Goal: Task Accomplishment & Management: Manage account settings

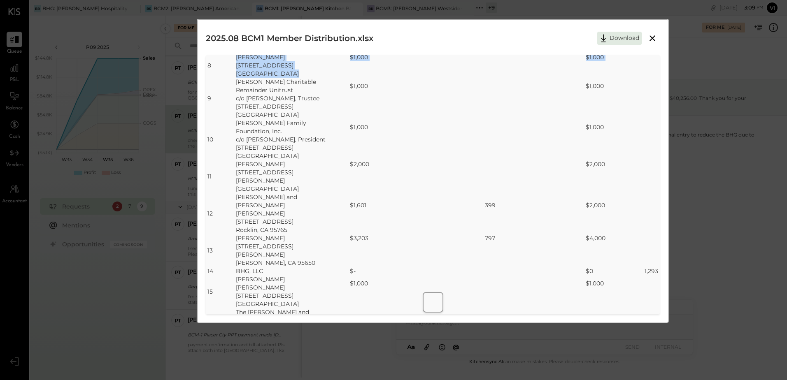
scroll to position [247, 0]
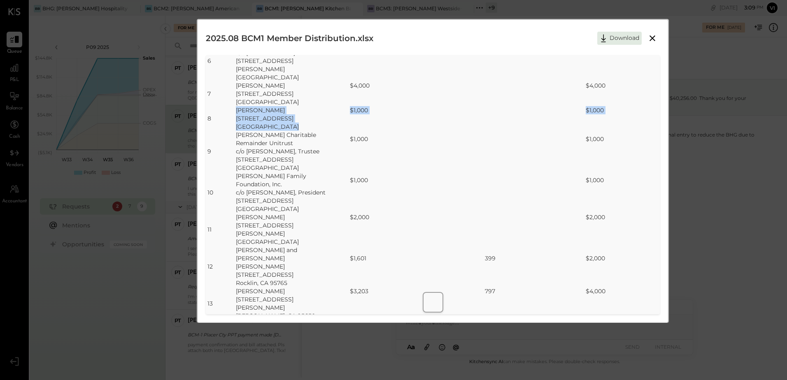
click at [650, 37] on icon at bounding box center [653, 38] width 10 height 10
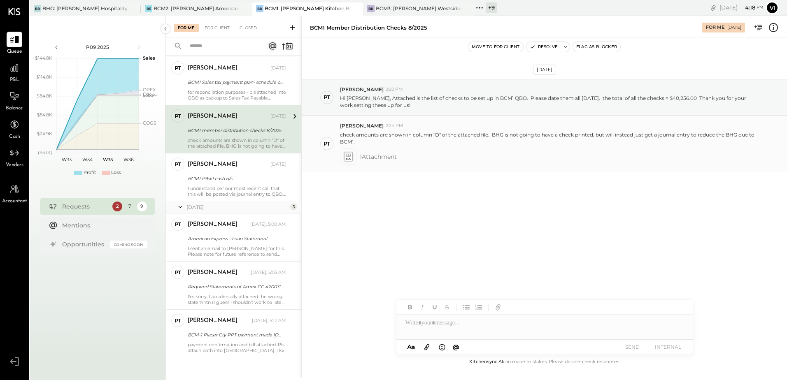
click at [698, 135] on p "check amounts are shown in column "D" of the attached file. BHG is not going to…" at bounding box center [549, 138] width 419 height 14
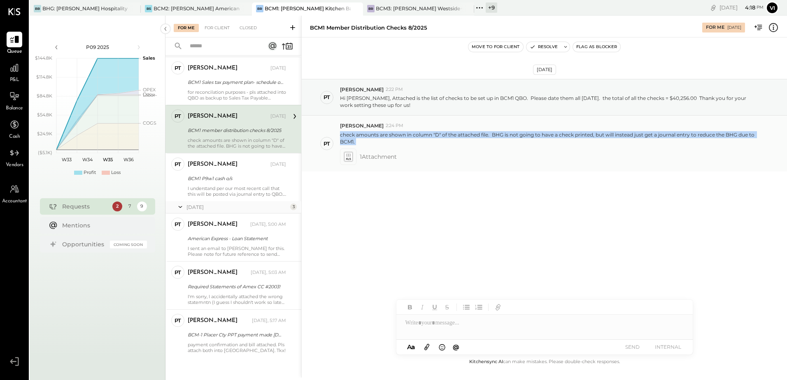
click at [698, 135] on p "check amounts are shown in column "D" of the attached file. BHG is not going to…" at bounding box center [549, 138] width 419 height 14
drag, startPoint x: 698, startPoint y: 135, endPoint x: 698, endPoint y: 144, distance: 8.6
click at [698, 142] on p "check amounts are shown in column "D" of the attached file. BHG is not going to…" at bounding box center [549, 138] width 419 height 14
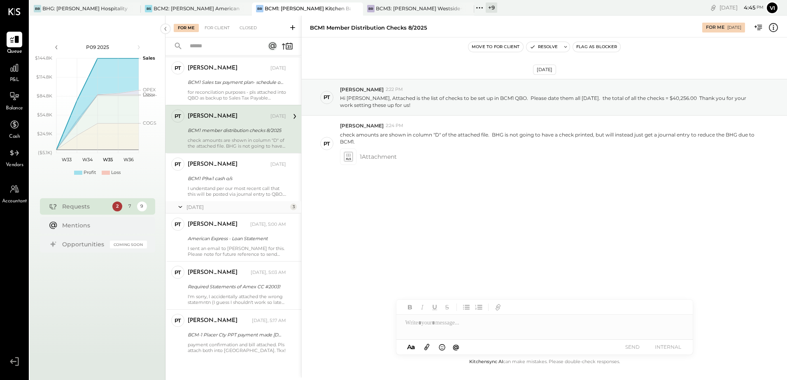
click at [464, 215] on div "[DATE] PT [PERSON_NAME] 2:22 PM Hi [PERSON_NAME], Attached is the list of check…" at bounding box center [544, 145] width 485 height 175
drag, startPoint x: 692, startPoint y: 135, endPoint x: 359, endPoint y: 144, distance: 332.7
click at [359, 144] on p "check amounts are shown in column "D" of the attached file. BHG is not going to…" at bounding box center [549, 138] width 419 height 14
copy p "to reduce the BHG due to BCM1."
click at [444, 326] on div at bounding box center [544, 323] width 296 height 16
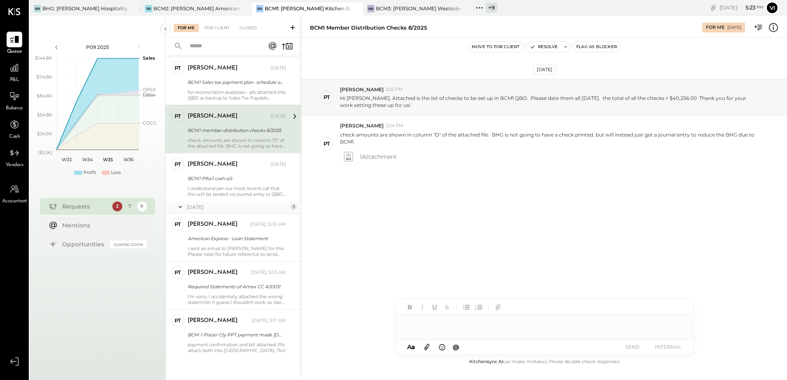
click at [450, 323] on div at bounding box center [544, 323] width 296 height 16
paste div
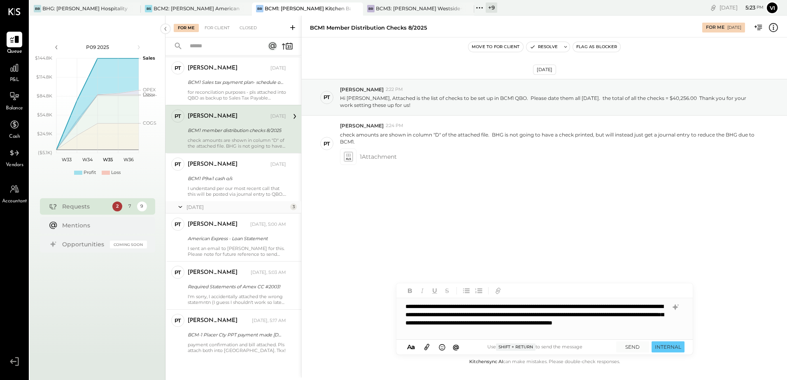
click at [475, 307] on div "**********" at bounding box center [544, 318] width 296 height 41
click at [673, 310] on icon at bounding box center [676, 308] width 10 height 10
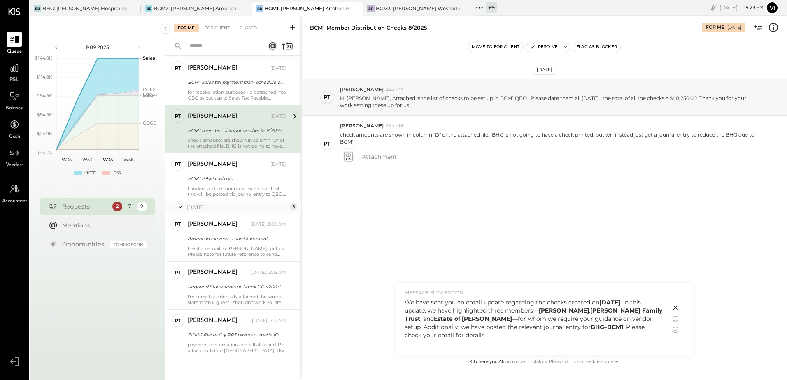
click at [457, 334] on div "We have sent you an email update regarding the checks created on [DATE] . In th…" at bounding box center [534, 318] width 258 height 41
click at [675, 333] on icon at bounding box center [675, 330] width 6 height 6
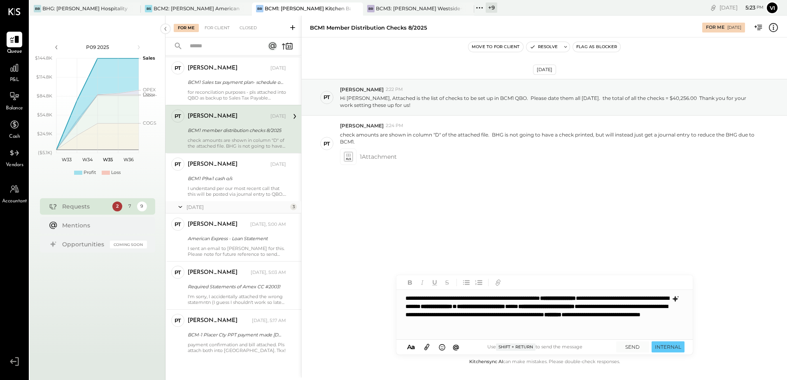
click at [417, 333] on div "**********" at bounding box center [544, 314] width 296 height 49
click at [634, 347] on button "SEND" at bounding box center [632, 347] width 33 height 11
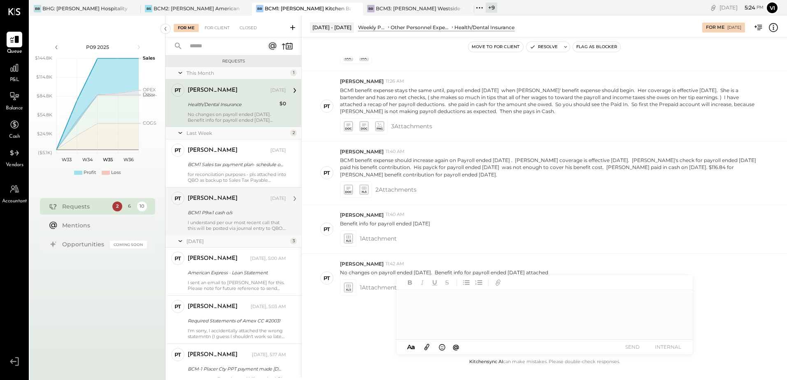
scroll to position [37, 0]
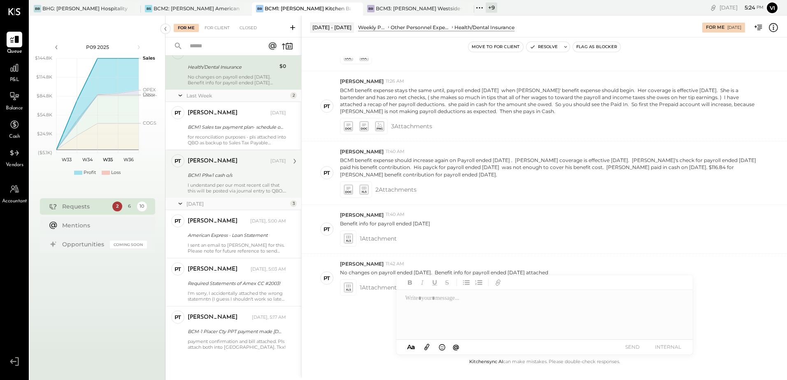
click at [233, 151] on div "PT [PERSON_NAME] Accountant [PERSON_NAME] [DATE] BCM1 P9w1 cash o/s I understan…" at bounding box center [233, 174] width 136 height 48
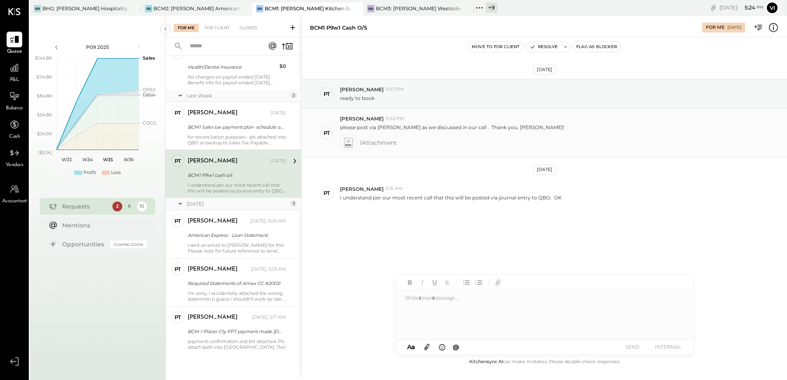
click at [347, 147] on icon at bounding box center [348, 142] width 8 height 9
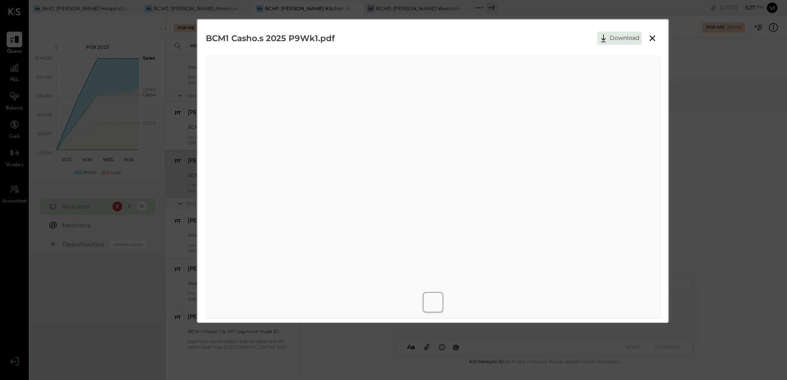
scroll to position [4, 0]
click at [623, 34] on button "Download" at bounding box center [619, 34] width 44 height 13
click at [651, 37] on icon at bounding box center [653, 35] width 10 height 10
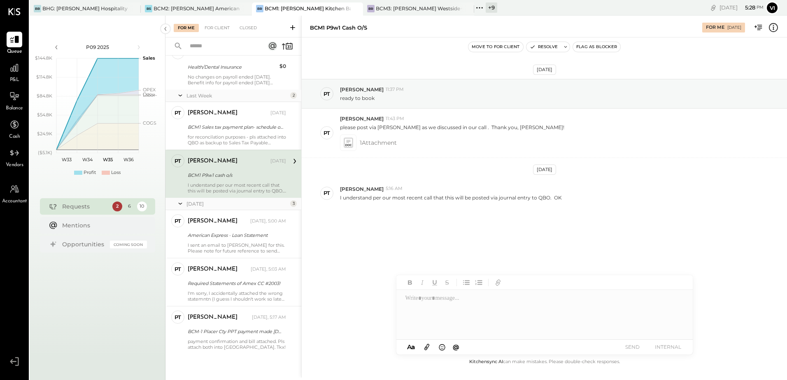
click at [440, 321] on div at bounding box center [544, 314] width 296 height 49
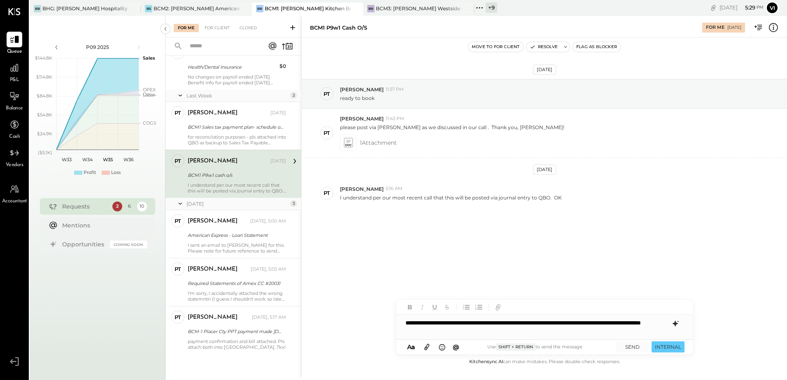
click at [679, 328] on icon at bounding box center [676, 324] width 10 height 10
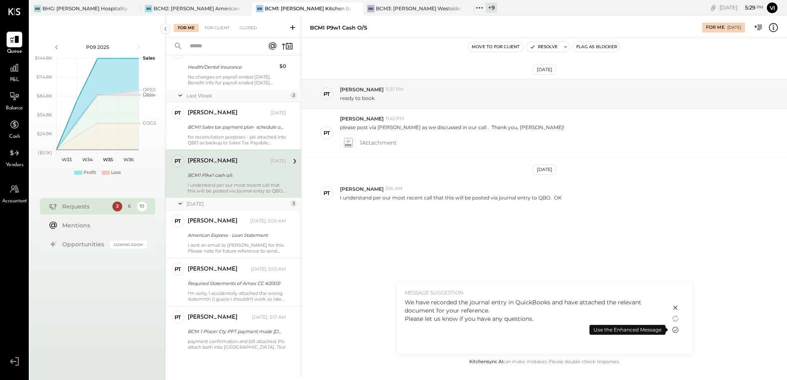
click at [673, 331] on icon at bounding box center [676, 330] width 10 height 10
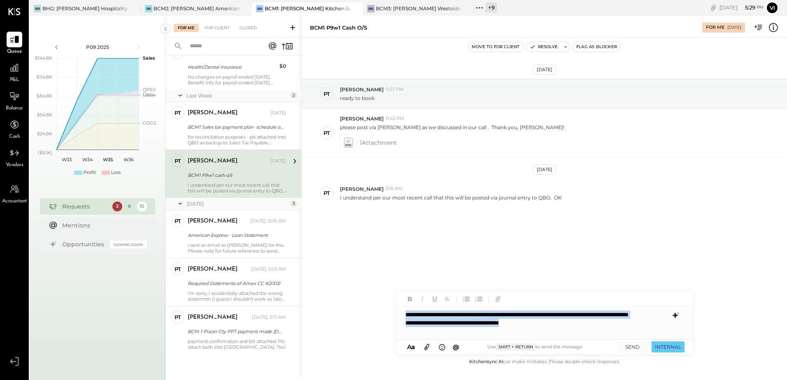
copy div "**********"
click at [572, 315] on div "**********" at bounding box center [544, 323] width 296 height 33
copy div "**********"
click at [466, 327] on div "**********" at bounding box center [544, 323] width 296 height 33
copy div "**********"
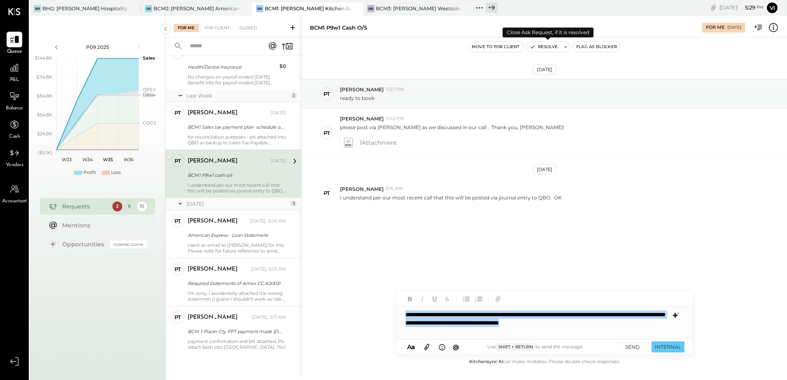
click at [569, 47] on button at bounding box center [566, 47] width 8 height 10
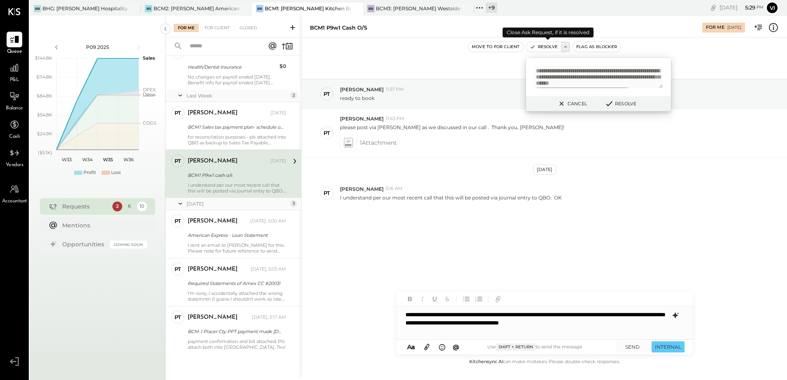
scroll to position [24, 0]
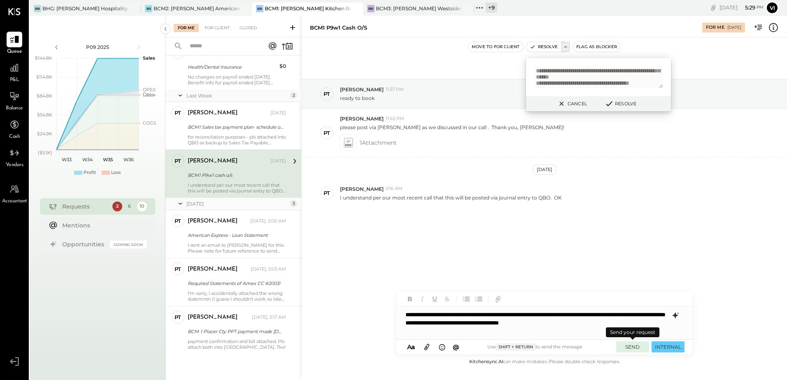
type textarea "**********"
click at [633, 346] on button "SEND" at bounding box center [632, 347] width 33 height 11
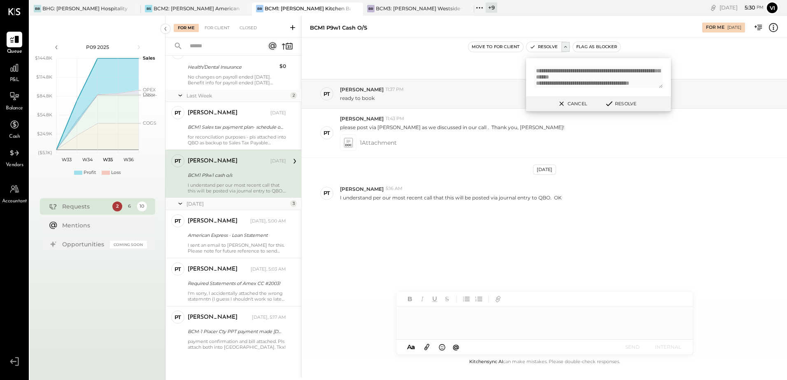
click at [624, 106] on button "Resolve" at bounding box center [620, 104] width 37 height 10
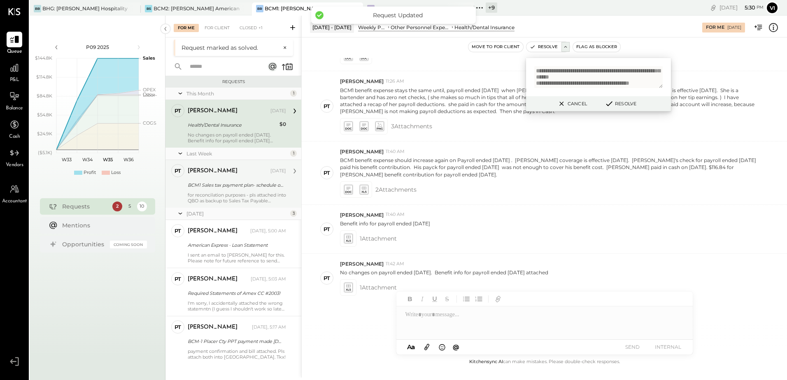
click at [257, 196] on div "for reconcilation purposes - pls attached into QBO as backup to Sales Tax Payab…" at bounding box center [237, 198] width 98 height 12
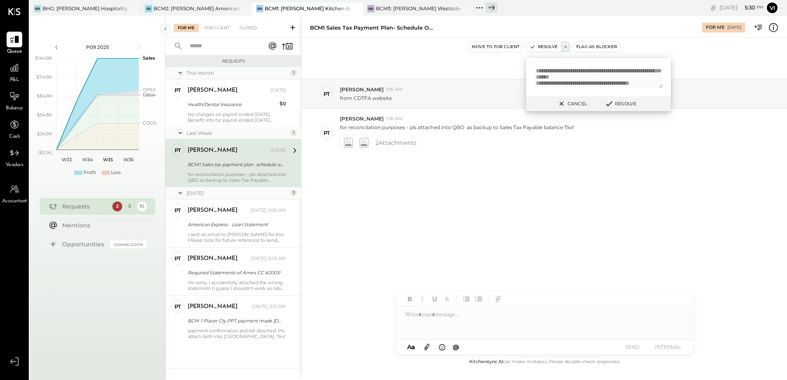
click at [422, 220] on div "[DATE] PT [PERSON_NAME] 1:05 AM from CDTFA website PT [PERSON_NAME] 1:06 AM for…" at bounding box center [544, 197] width 485 height 320
click at [246, 26] on div "Closed" at bounding box center [248, 28] width 26 height 8
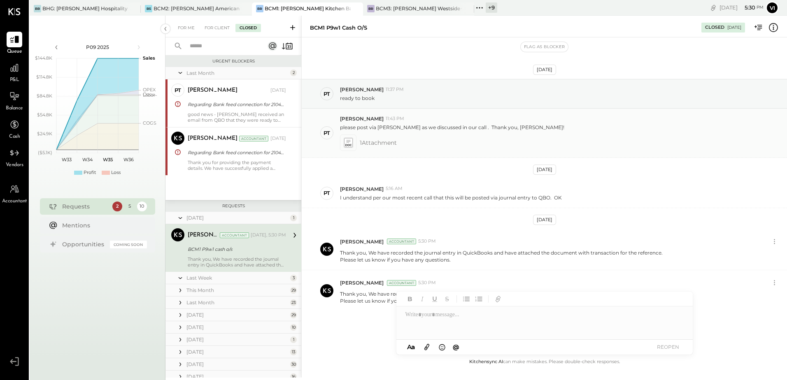
scroll to position [31, 0]
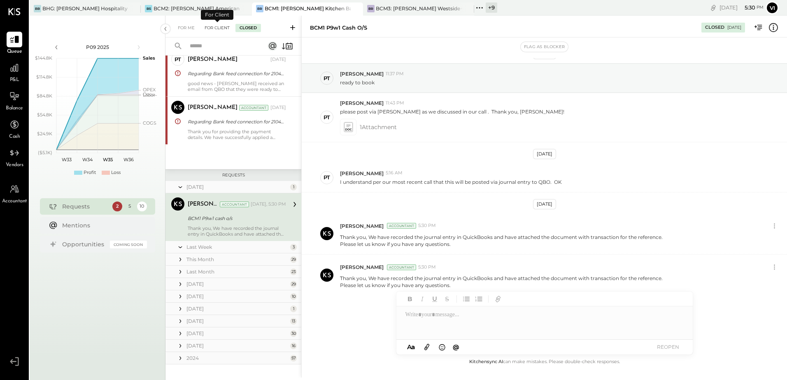
click at [210, 26] on div "For Client" at bounding box center [216, 28] width 33 height 8
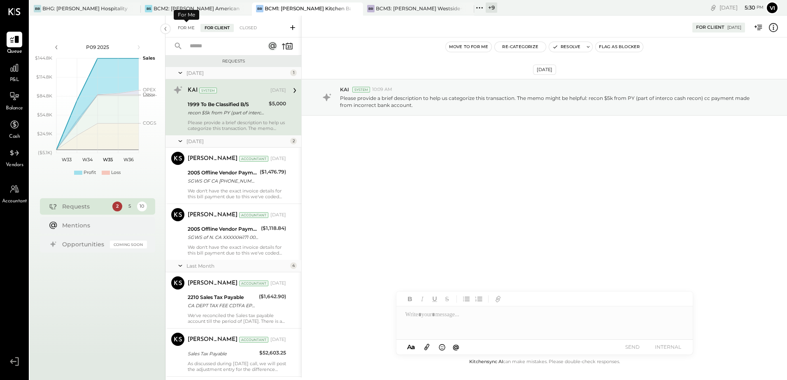
click at [182, 30] on div "For Me" at bounding box center [186, 28] width 25 height 8
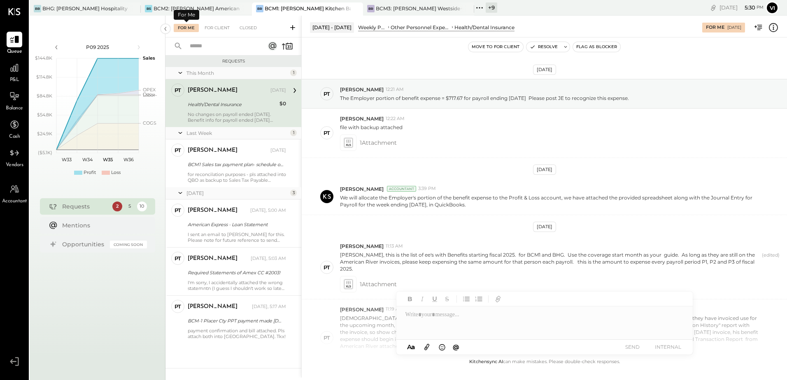
scroll to position [305, 0]
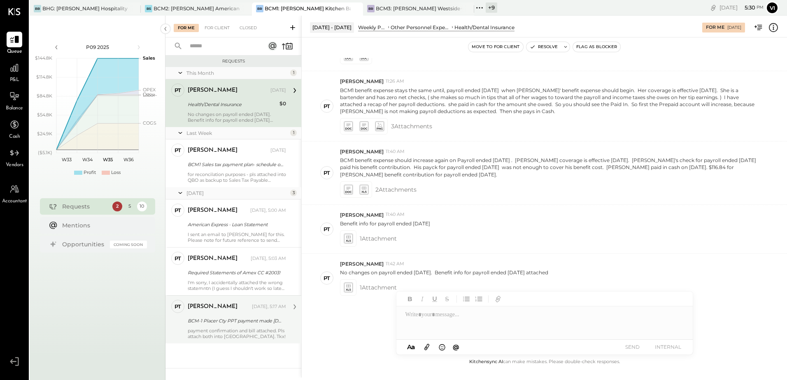
click at [231, 330] on div "payment confirmation and bill attached. Pls attach both into [GEOGRAPHIC_DATA].…" at bounding box center [237, 334] width 98 height 12
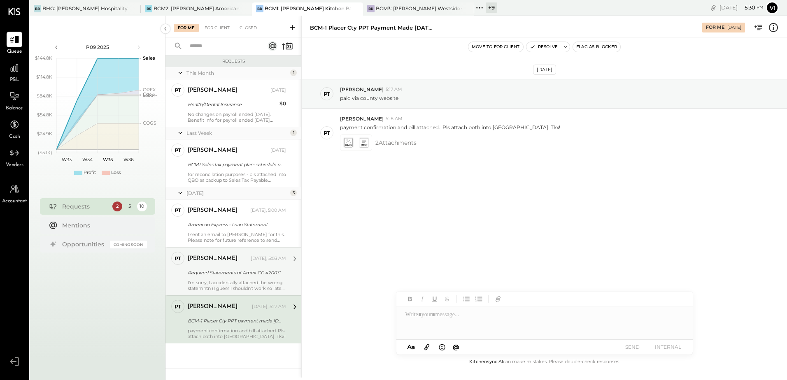
click at [243, 277] on div "Required Statements of Amex CC #2003!" at bounding box center [236, 273] width 96 height 10
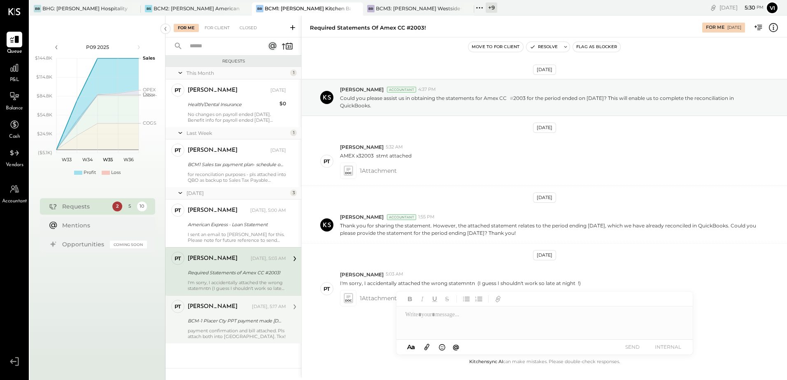
scroll to position [18, 0]
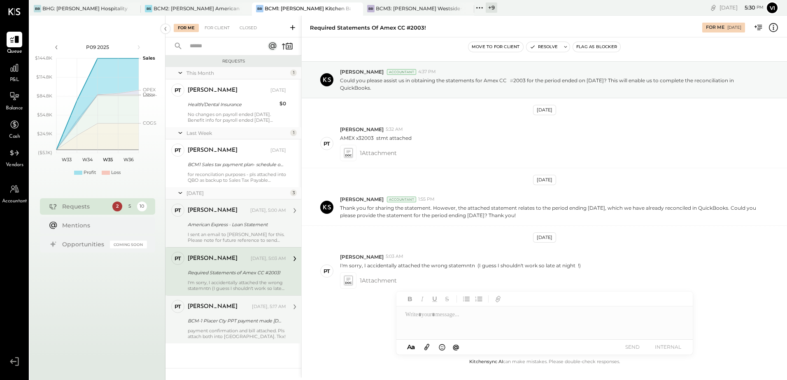
click at [237, 238] on div "I sent an email to [PERSON_NAME] for this. Please note for future reference to …" at bounding box center [237, 238] width 98 height 12
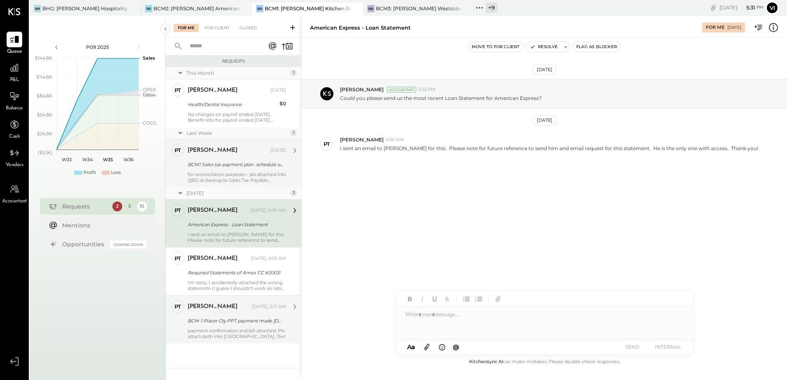
click at [216, 167] on div "BCM1 Sales tax payment plan- schedule of payments" at bounding box center [236, 165] width 96 height 8
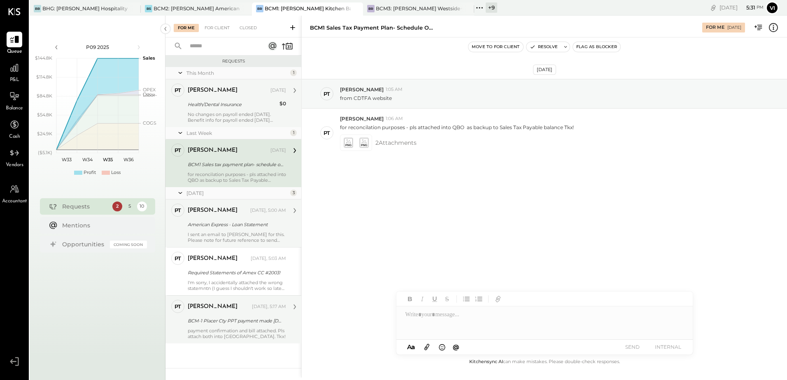
click at [228, 113] on div "No changes on payroll ended [DATE]. Benefit info for payroll ended [DATE] attac…" at bounding box center [237, 118] width 98 height 12
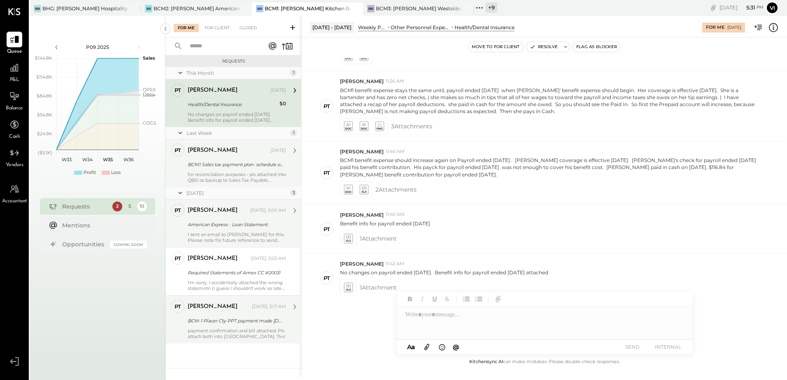
click at [216, 161] on div "BCM1 Sales tax payment plan- schedule of payments" at bounding box center [236, 165] width 96 height 8
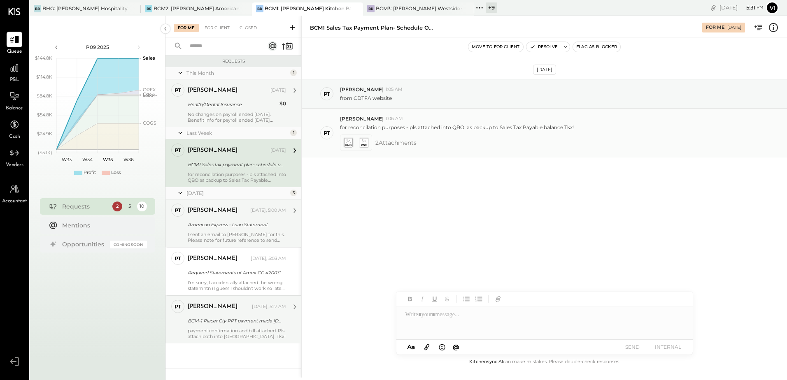
click at [350, 143] on icon at bounding box center [348, 142] width 9 height 9
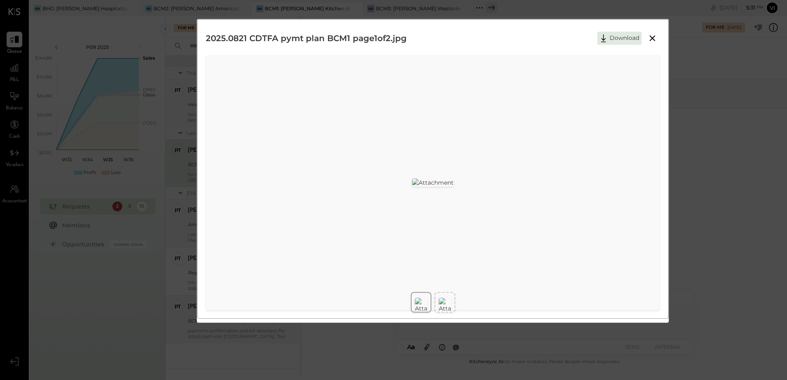
click at [654, 40] on icon at bounding box center [653, 38] width 6 height 6
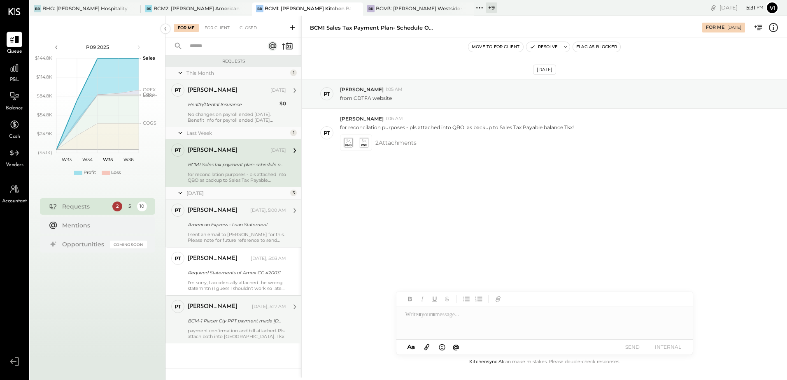
click at [245, 223] on div "American Express - Loan Statement" at bounding box center [236, 225] width 96 height 8
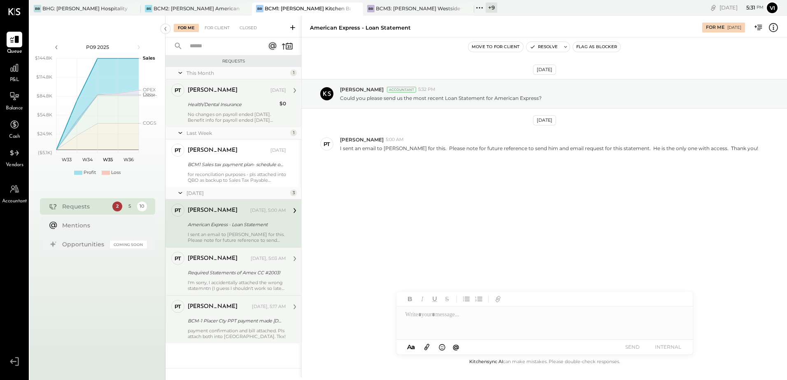
click at [230, 268] on div "Required Statements of Amex CC #2003!" at bounding box center [236, 273] width 96 height 10
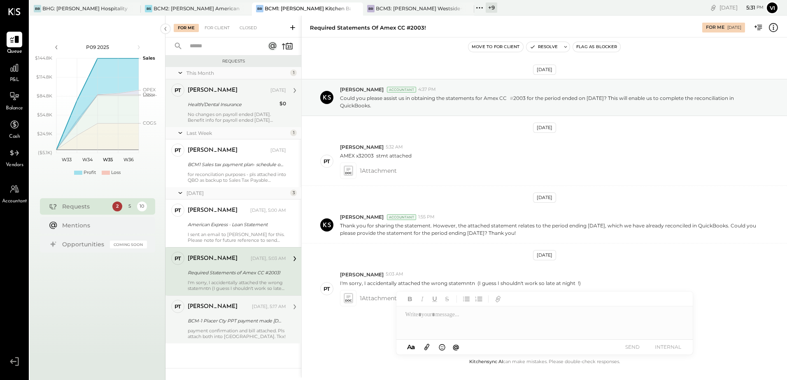
scroll to position [18, 0]
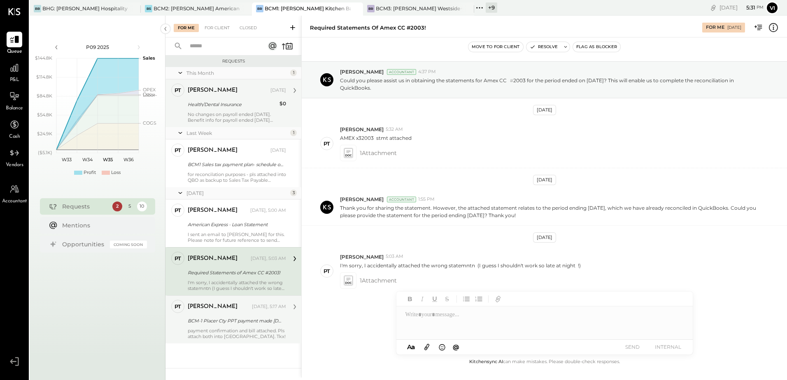
click at [219, 331] on div "payment confirmation and bill attached. Pls attach both into [GEOGRAPHIC_DATA].…" at bounding box center [237, 334] width 98 height 12
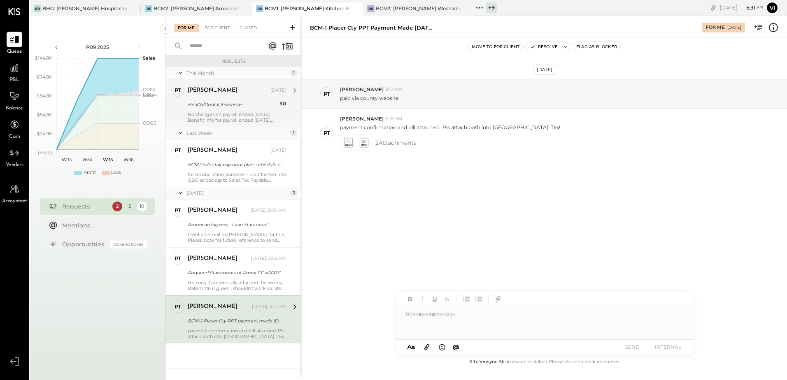
click at [329, 26] on div "BCM-1 Placer Cty PPT payment made [DATE]" at bounding box center [372, 28] width 124 height 8
copy div "Placer"
click at [366, 143] on icon at bounding box center [363, 142] width 9 height 9
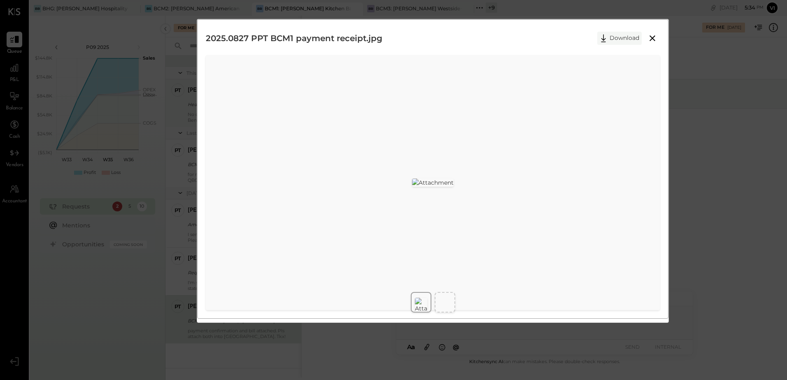
click at [618, 39] on button "Download" at bounding box center [619, 38] width 44 height 13
click at [614, 38] on button "Download" at bounding box center [619, 38] width 44 height 13
click at [424, 304] on img at bounding box center [421, 305] width 12 height 15
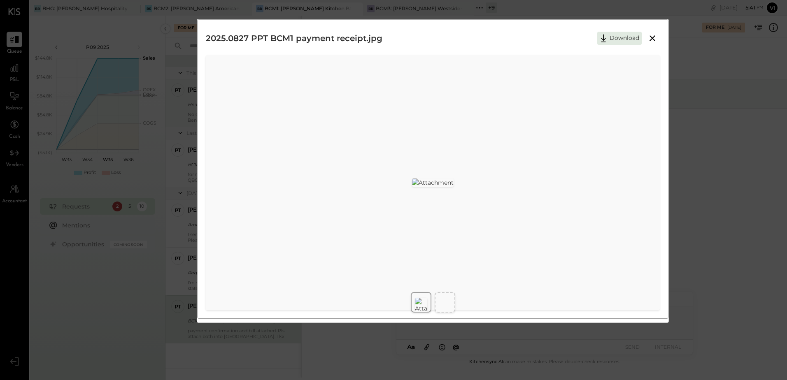
click at [454, 179] on img at bounding box center [433, 183] width 42 height 8
click at [655, 36] on icon at bounding box center [653, 38] width 10 height 10
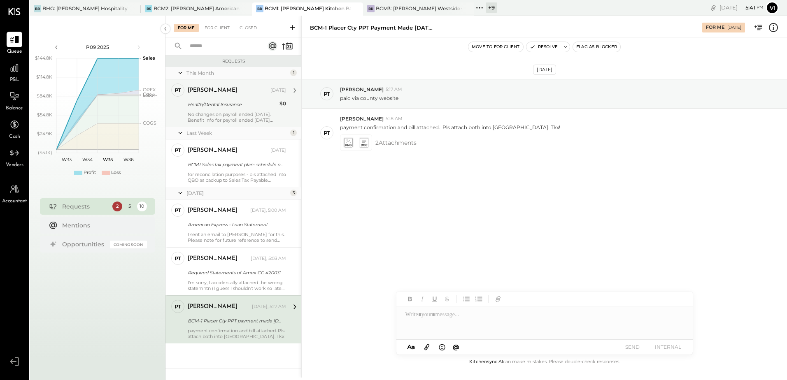
click at [473, 320] on div at bounding box center [544, 323] width 296 height 33
click at [351, 145] on icon at bounding box center [348, 142] width 9 height 9
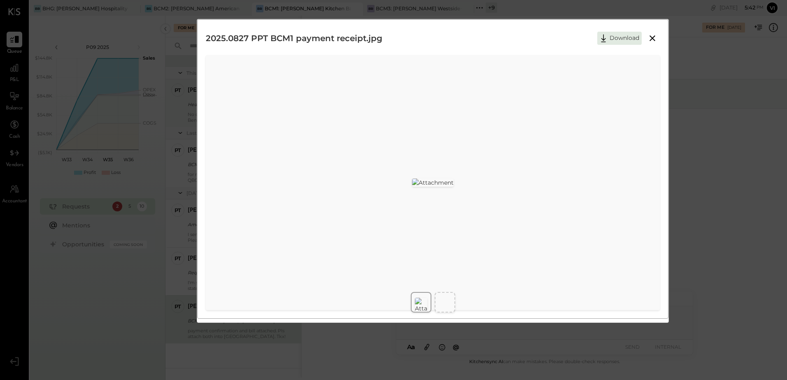
click at [654, 37] on icon at bounding box center [653, 38] width 10 height 10
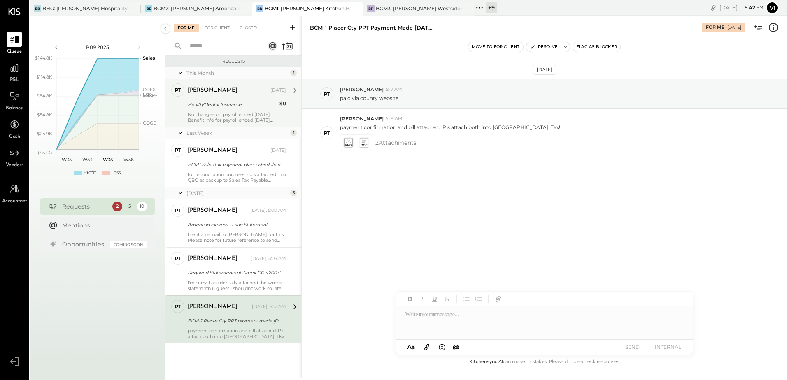
click at [450, 329] on div at bounding box center [544, 323] width 296 height 33
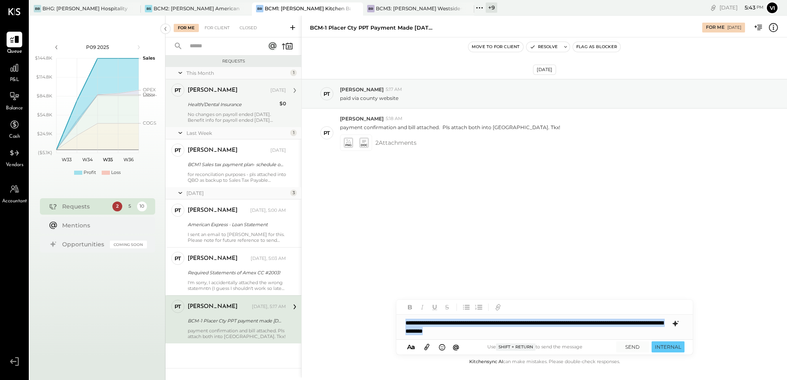
copy div "**********"
click at [565, 47] on icon at bounding box center [566, 47] width 6 height 6
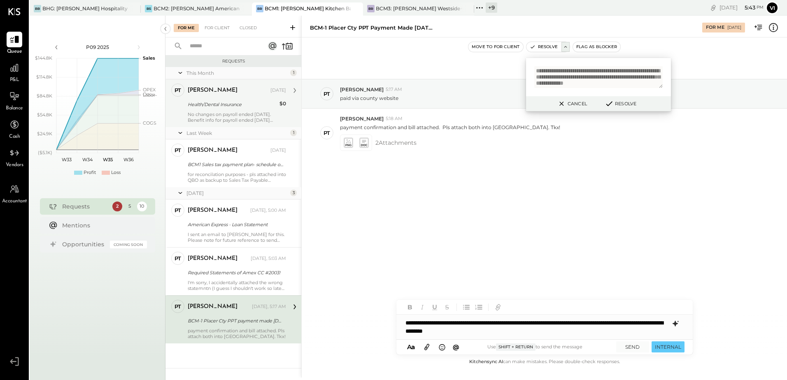
scroll to position [9, 0]
type textarea "**********"
click at [632, 348] on button "SEND" at bounding box center [632, 347] width 33 height 11
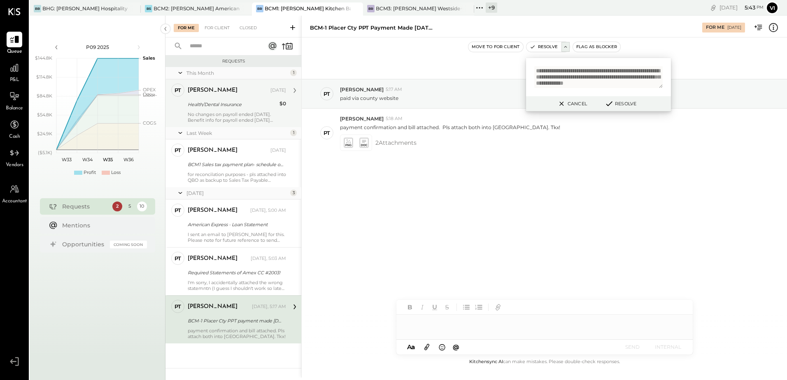
click at [621, 103] on button "Resolve" at bounding box center [620, 104] width 37 height 10
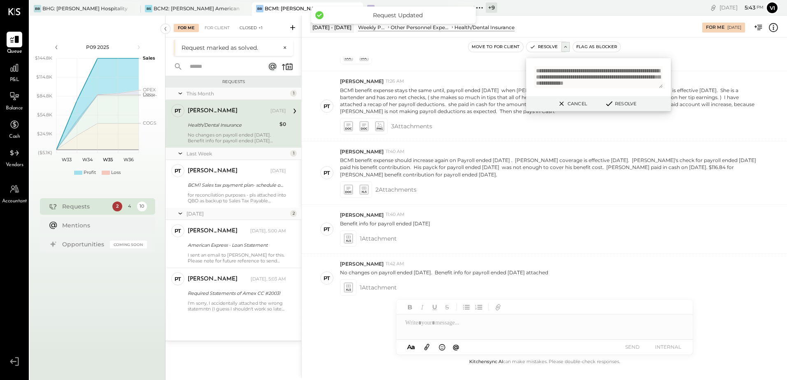
click at [242, 27] on div "Closed +1" at bounding box center [250, 28] width 31 height 8
click at [259, 31] on span "+1" at bounding box center [260, 28] width 5 height 8
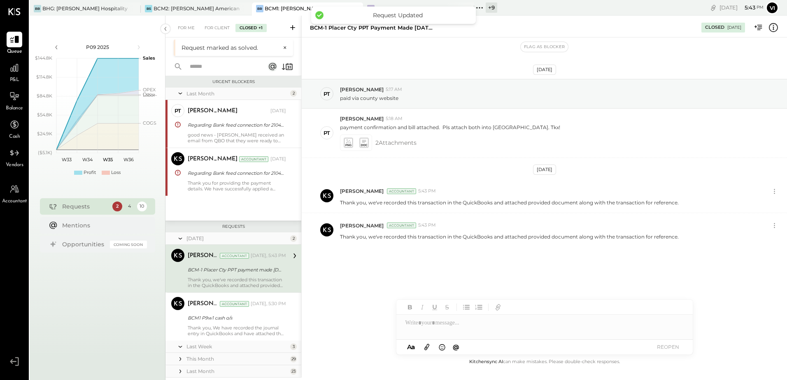
scroll to position [31, 0]
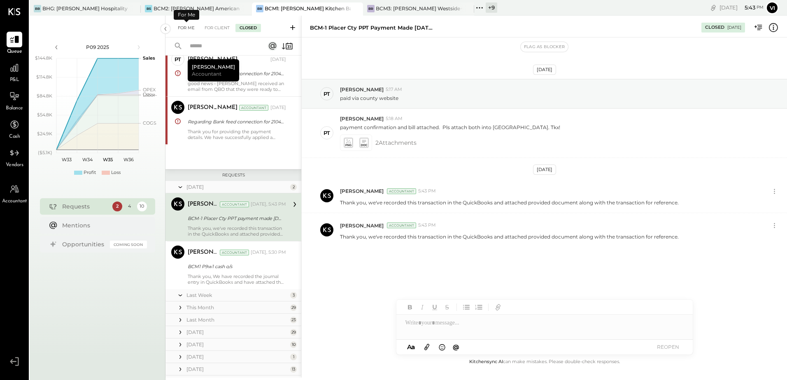
click at [185, 29] on div "For Me" at bounding box center [186, 28] width 25 height 8
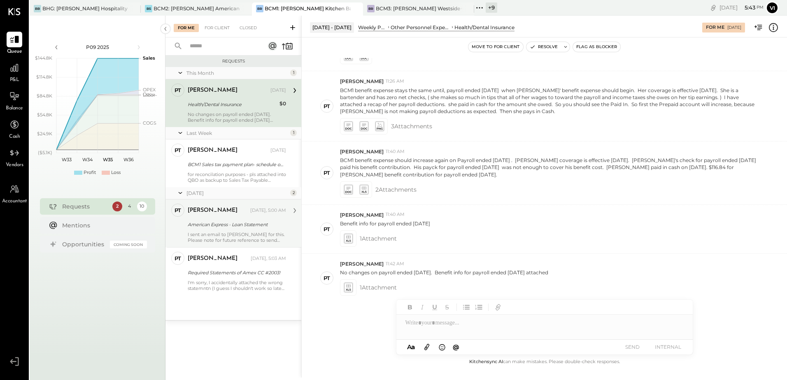
click at [223, 226] on div "American Express - Loan Statement" at bounding box center [236, 225] width 96 height 8
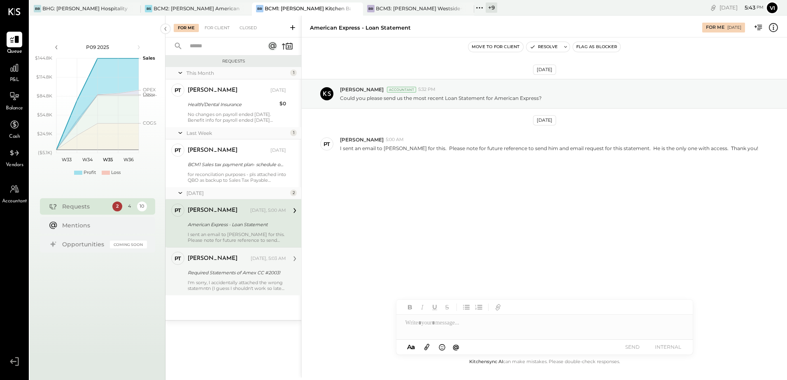
click at [228, 277] on div "Required Statements of Amex CC #2003!" at bounding box center [236, 273] width 96 height 8
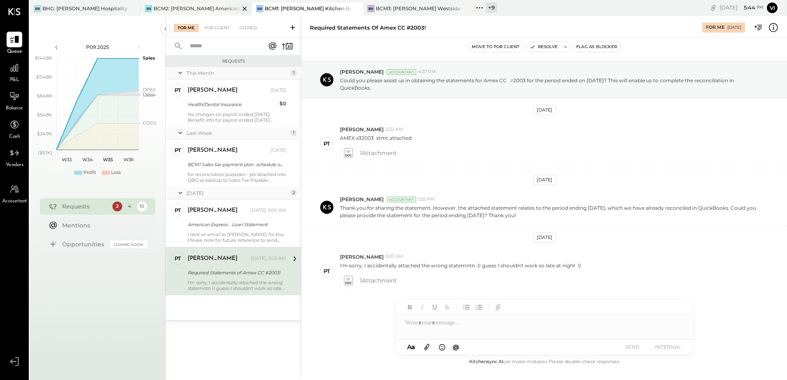
click at [165, 11] on div "BCM2: [PERSON_NAME] American Cooking" at bounding box center [197, 8] width 86 height 7
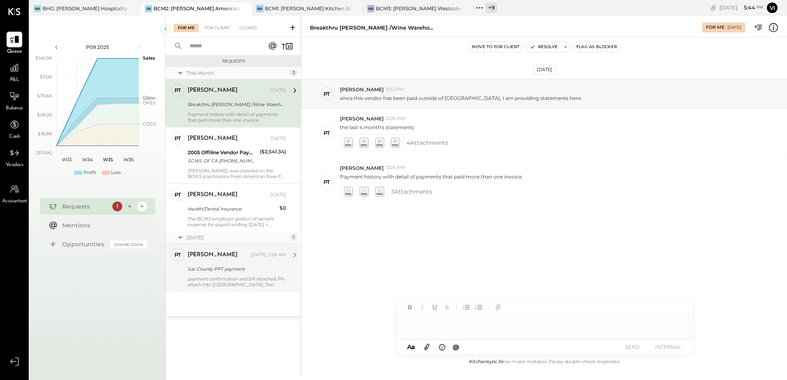
click at [211, 268] on div "Sac County PPT payment" at bounding box center [236, 269] width 96 height 8
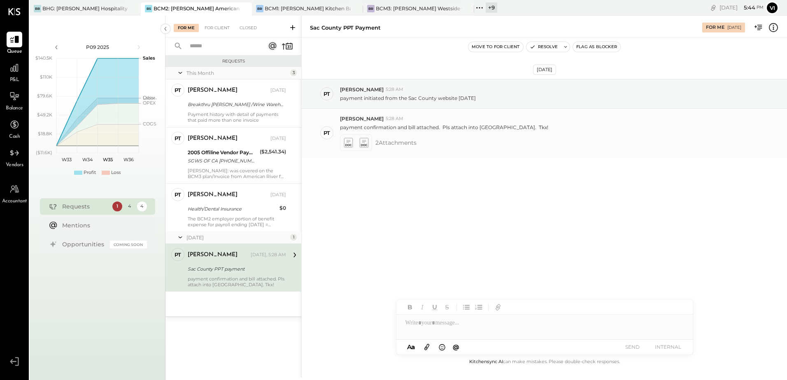
click at [366, 140] on icon at bounding box center [364, 141] width 4 height 2
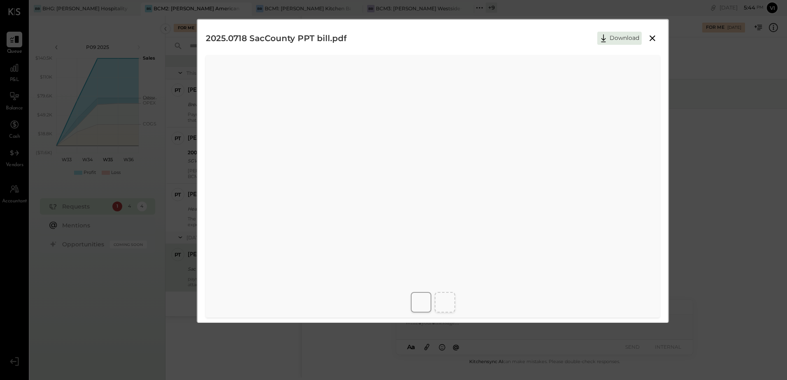
click at [614, 41] on button "Download" at bounding box center [619, 38] width 44 height 13
click at [611, 39] on button "Download" at bounding box center [619, 38] width 44 height 13
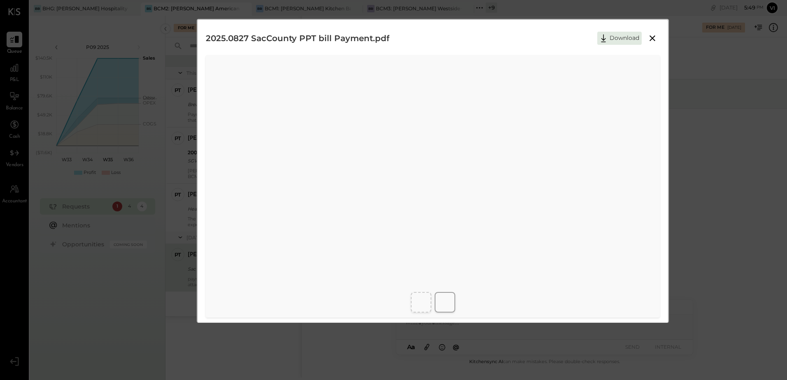
click at [651, 35] on icon at bounding box center [653, 38] width 10 height 10
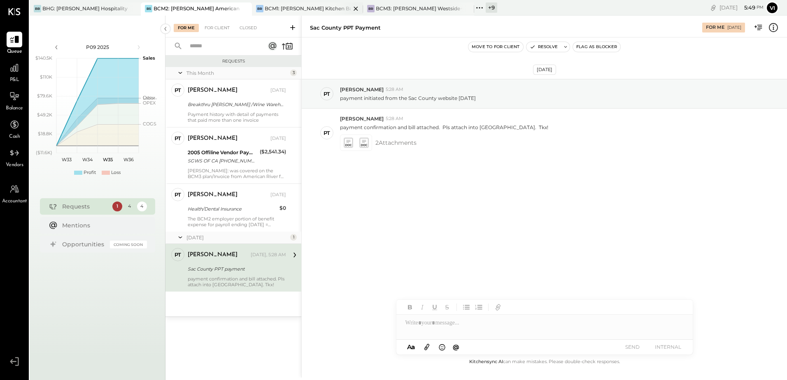
click at [323, 8] on div "BCM1: [PERSON_NAME] Kitchen Bar Market" at bounding box center [308, 8] width 86 height 7
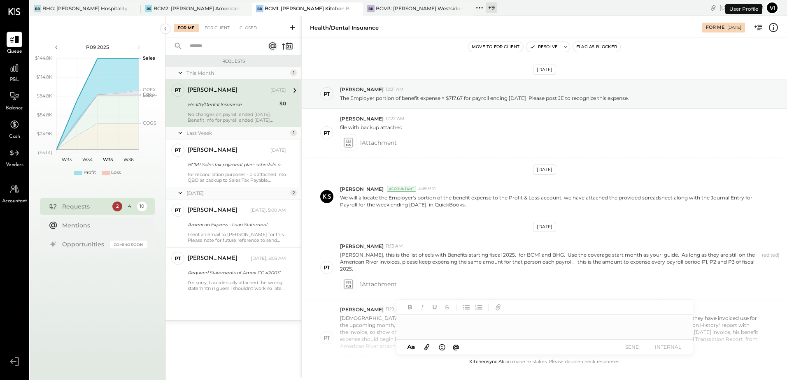
scroll to position [305, 0]
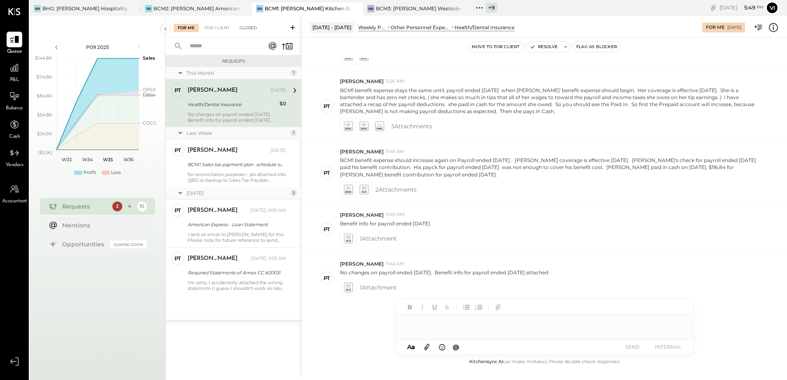
click at [247, 29] on div "Closed" at bounding box center [248, 28] width 26 height 8
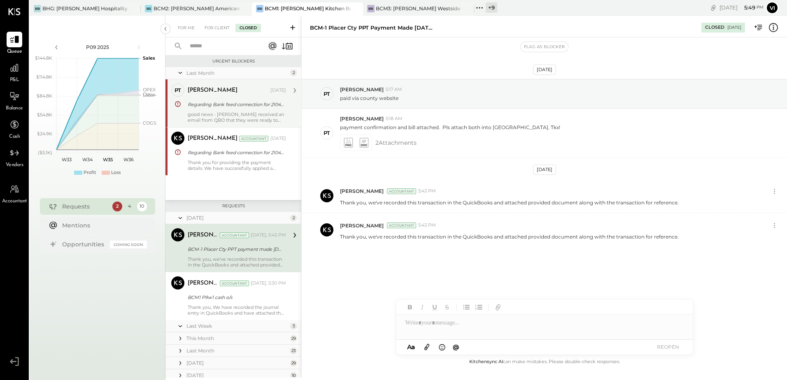
scroll to position [31, 0]
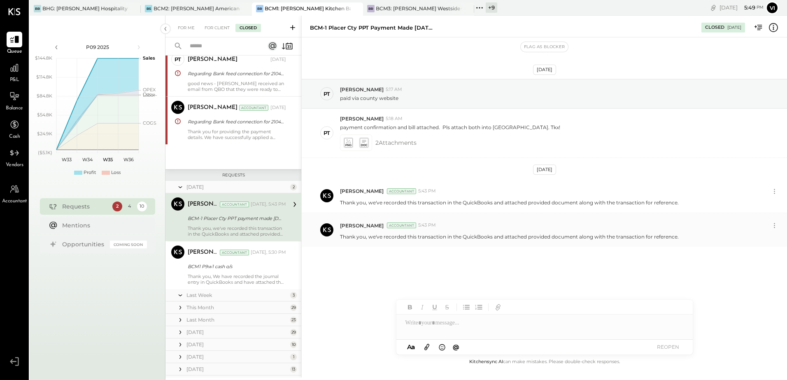
click at [354, 236] on p "Thank you, we've recorded this transaction in the QuickBooks and attached provi…" at bounding box center [509, 236] width 339 height 7
click at [636, 239] on p "Thank you, we've recorded this transaction in the QuickBooks and attached provi…" at bounding box center [509, 236] width 339 height 7
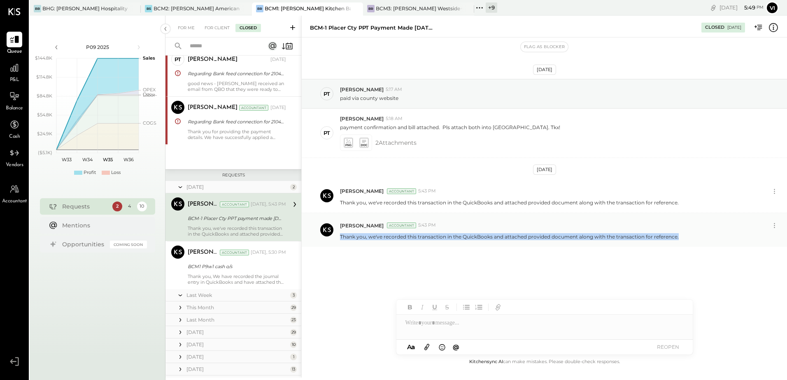
drag, startPoint x: 680, startPoint y: 237, endPoint x: 341, endPoint y: 238, distance: 339.6
click at [341, 238] on div "Thank you, we've recorded this transaction in the QuickBooks and attached provi…" at bounding box center [560, 236] width 440 height 9
copy p "Thank you, we've recorded this transaction in the QuickBooks and attached provi…"
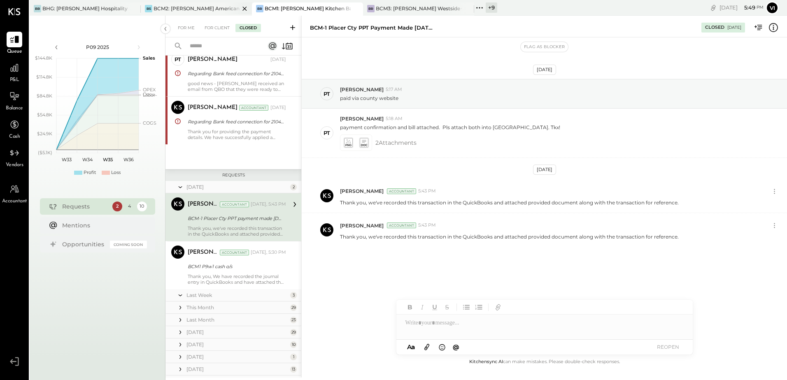
click at [204, 9] on div "BCM2: [PERSON_NAME] American Cooking" at bounding box center [197, 8] width 86 height 7
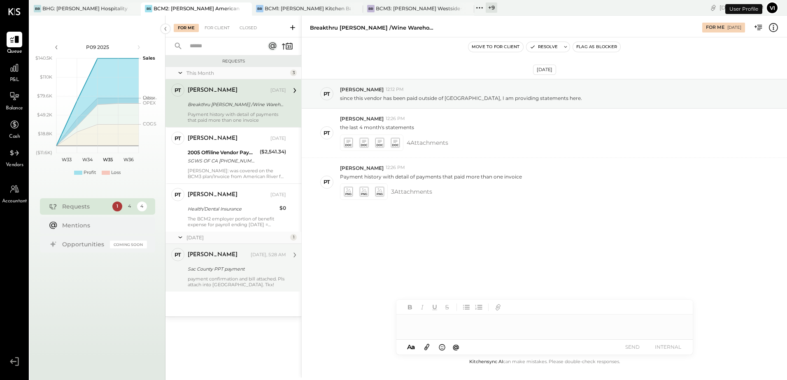
click at [243, 270] on div "Sac County PPT payment" at bounding box center [236, 269] width 96 height 8
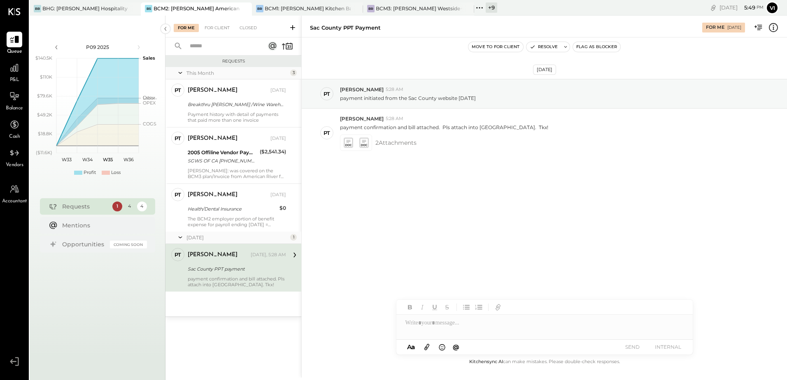
click at [489, 335] on div at bounding box center [544, 320] width 296 height 40
paste div
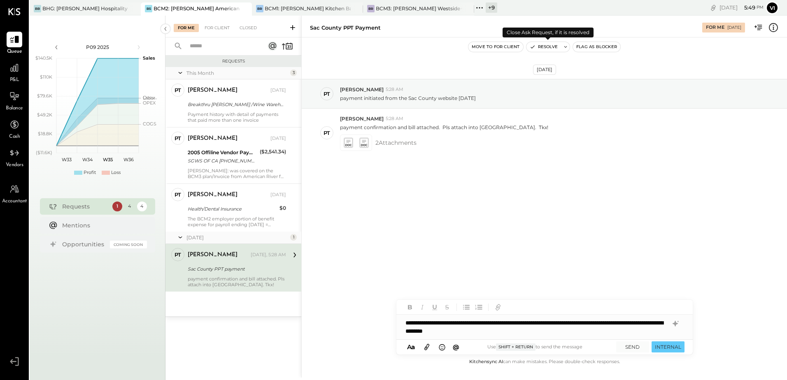
click at [566, 47] on icon at bounding box center [566, 47] width 6 height 6
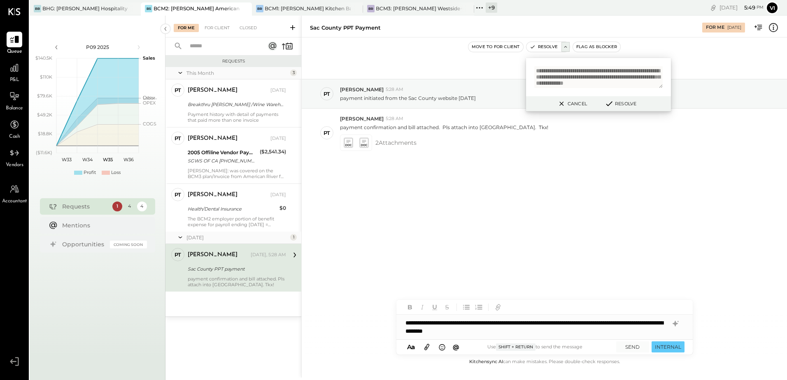
scroll to position [9, 0]
type textarea "**********"
click at [631, 345] on button "SEND" at bounding box center [632, 347] width 33 height 11
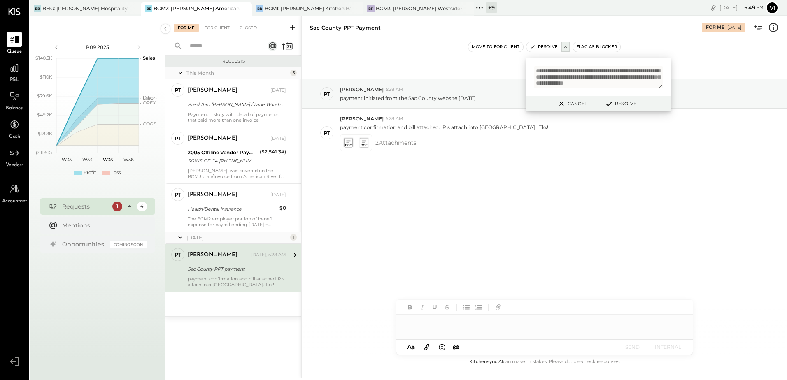
click at [618, 103] on button "Resolve" at bounding box center [620, 104] width 37 height 10
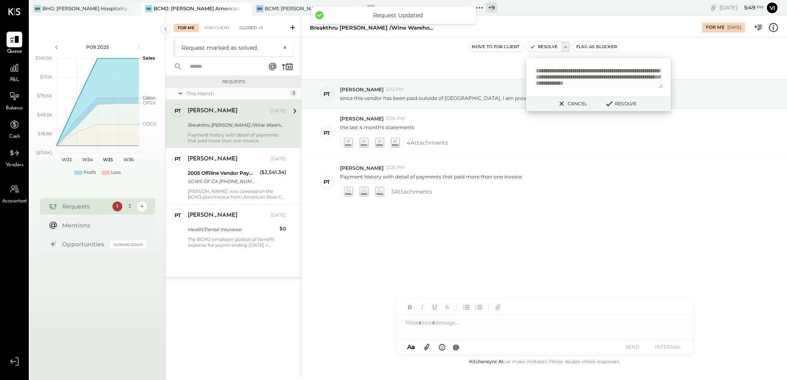
click at [245, 27] on div "Closed +1" at bounding box center [250, 28] width 31 height 8
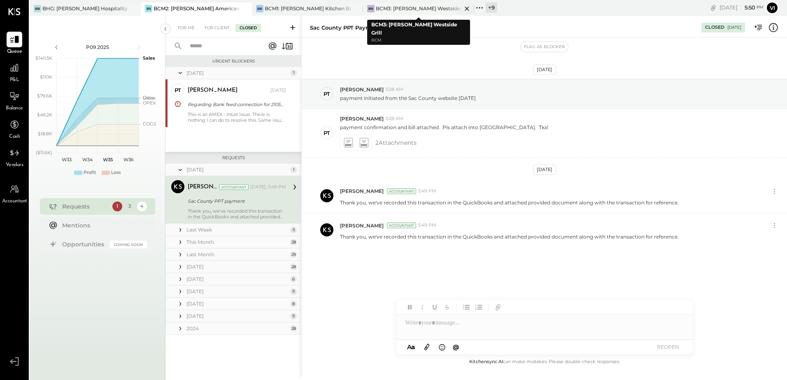
click at [396, 10] on div "BCM3: [PERSON_NAME] Westside Grill" at bounding box center [419, 8] width 86 height 7
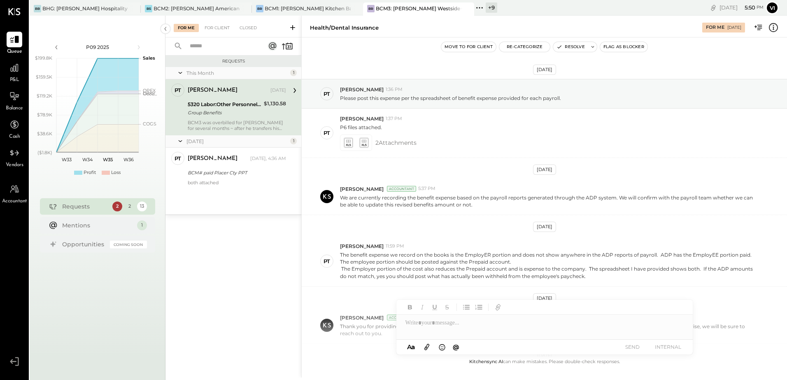
scroll to position [224, 0]
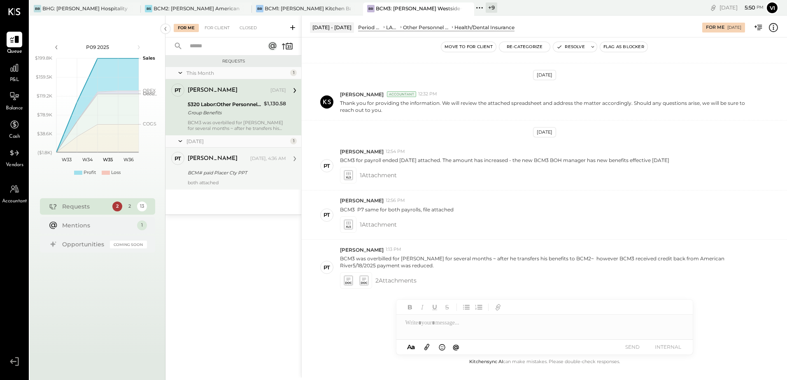
click at [222, 172] on div "BCM# paid Placer Cty PPT" at bounding box center [236, 173] width 96 height 8
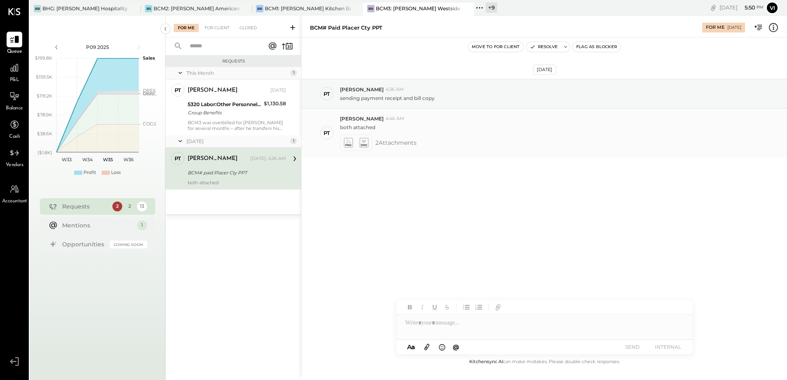
click at [352, 142] on icon at bounding box center [348, 142] width 9 height 9
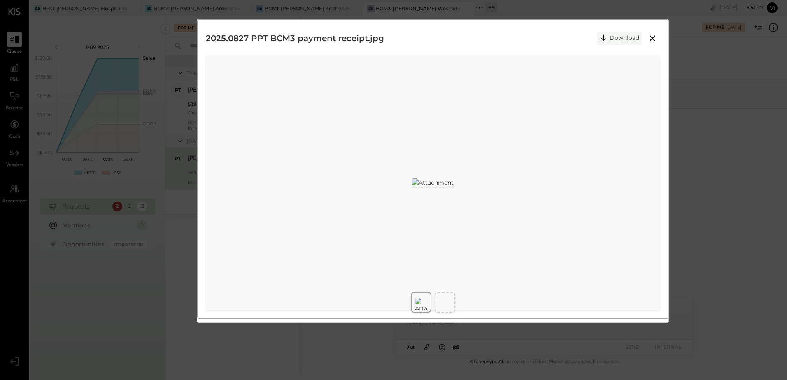
click at [612, 36] on button "Download" at bounding box center [619, 38] width 44 height 13
click at [618, 43] on button "Download" at bounding box center [619, 38] width 44 height 13
click at [417, 302] on img at bounding box center [421, 305] width 12 height 15
click at [652, 33] on button at bounding box center [652, 38] width 15 height 11
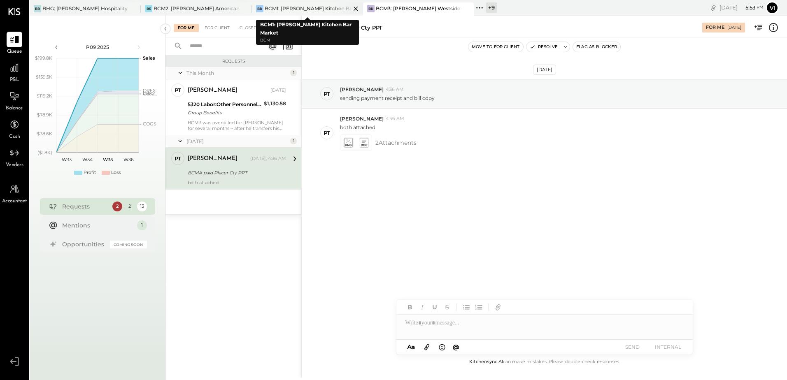
click at [311, 8] on div "BCM1: [PERSON_NAME] Kitchen Bar Market" at bounding box center [308, 8] width 86 height 7
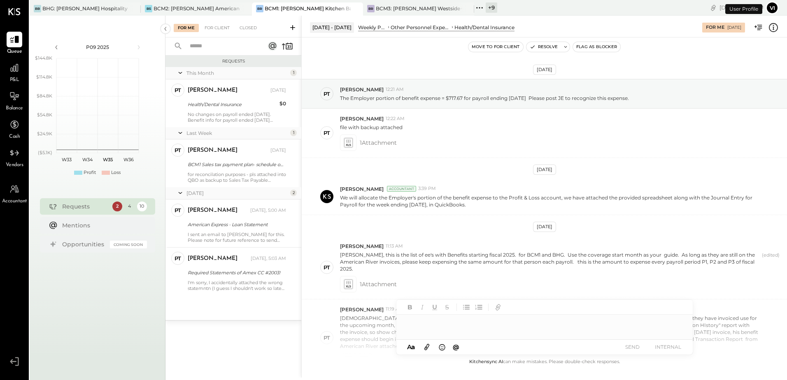
scroll to position [305, 0]
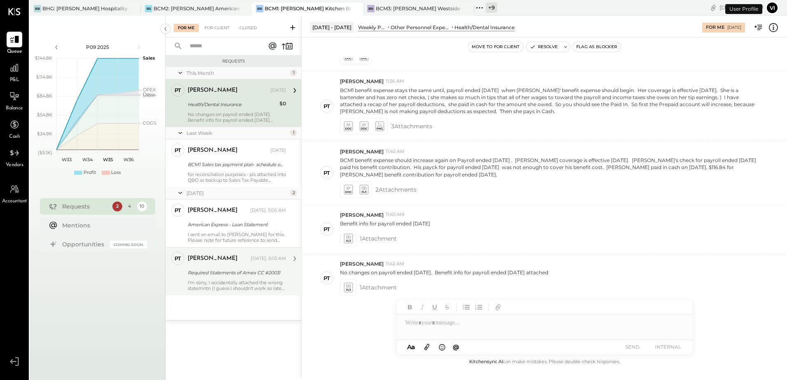
click at [228, 272] on div "Required Statements of Amex CC #2003!" at bounding box center [236, 273] width 96 height 8
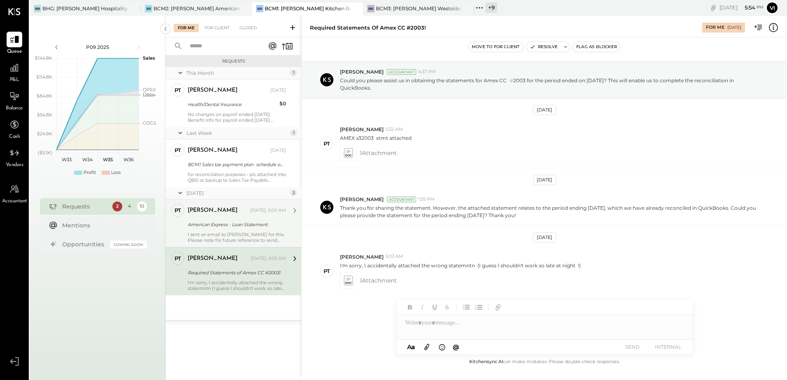
click at [210, 226] on div "American Express - Loan Statement" at bounding box center [236, 225] width 96 height 8
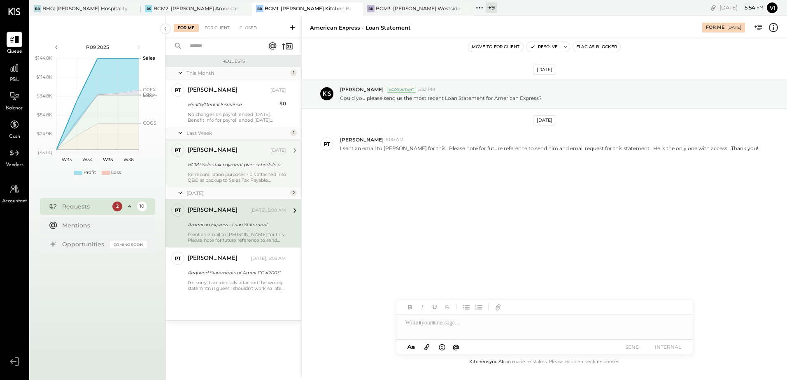
click at [221, 176] on div "for reconcilation purposes - pls attached into QBO as backup to Sales Tax Payab…" at bounding box center [237, 178] width 98 height 12
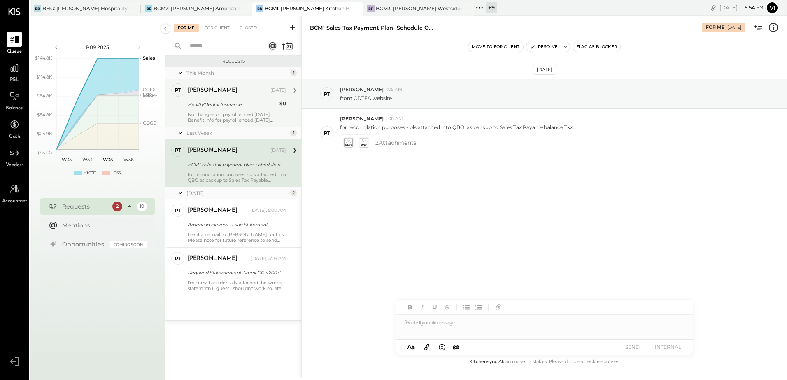
click at [221, 103] on div "Health/Dental Insurance" at bounding box center [232, 104] width 89 height 8
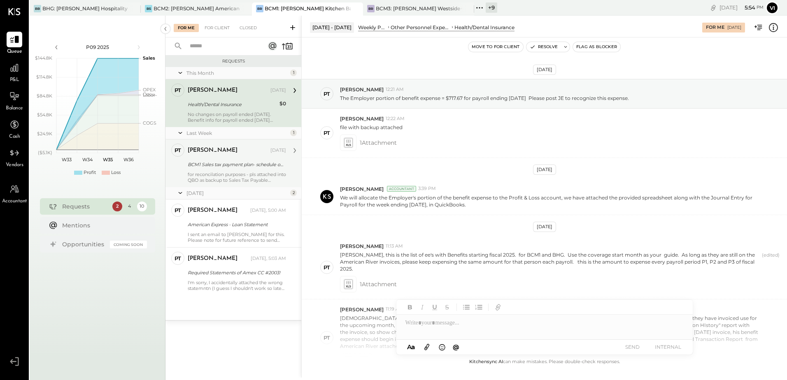
scroll to position [305, 0]
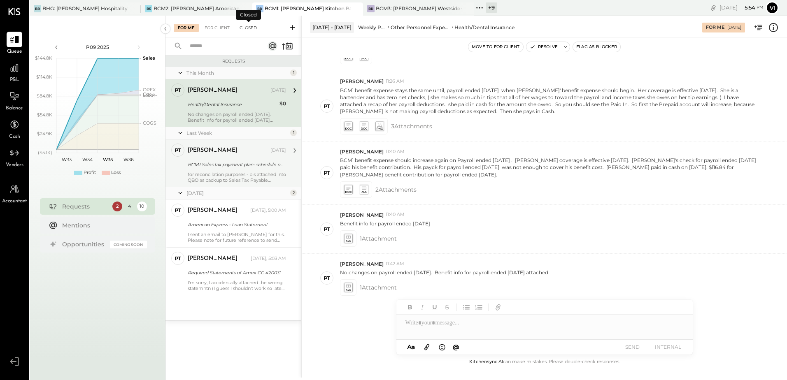
click at [256, 26] on div "Closed" at bounding box center [248, 28] width 26 height 8
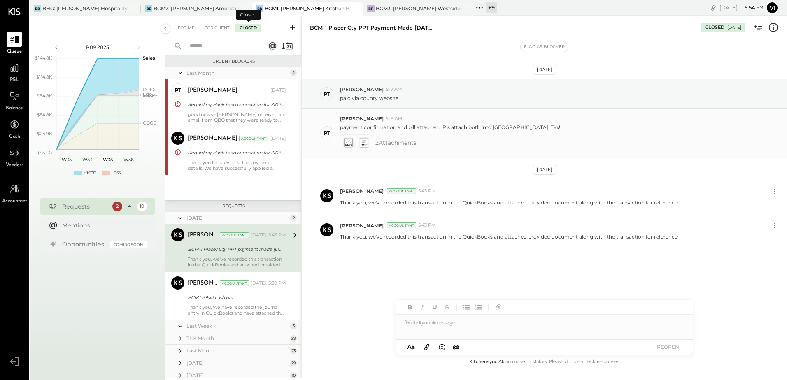
scroll to position [31, 0]
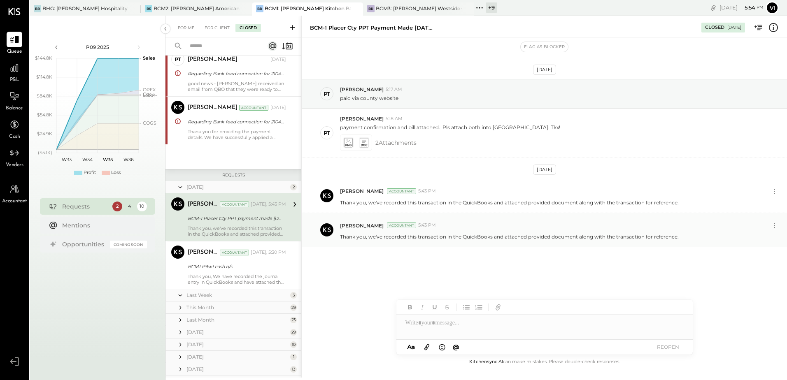
click at [369, 237] on p "Thank you, we've recorded this transaction in the QuickBooks and attached provi…" at bounding box center [509, 236] width 339 height 7
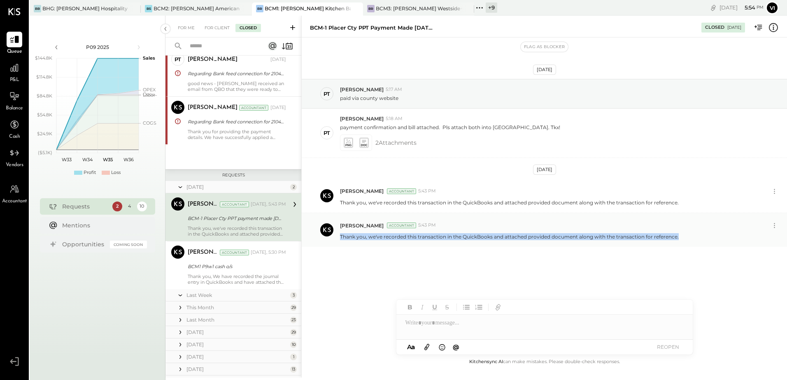
click at [369, 237] on p "Thank you, we've recorded this transaction in the QuickBooks and attached provi…" at bounding box center [509, 236] width 339 height 7
copy div "Thank you, we've recorded this transaction in the QuickBooks and attached provi…"
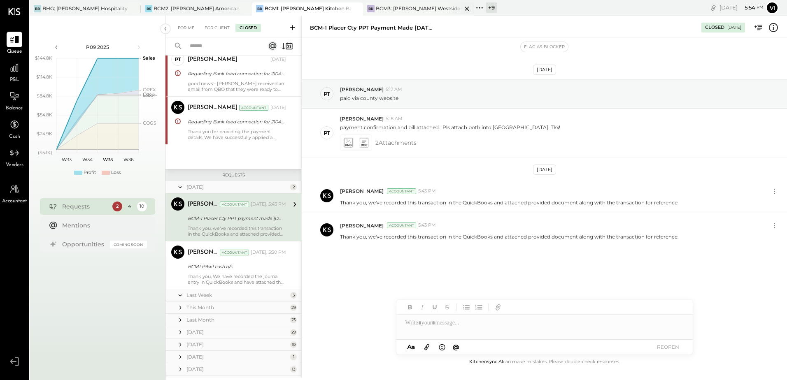
click at [410, 5] on div "BCM3: [PERSON_NAME] Westside Grill" at bounding box center [419, 8] width 86 height 7
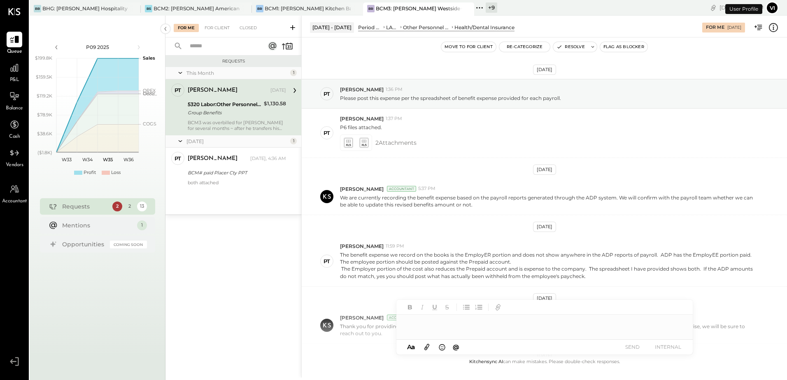
scroll to position [224, 0]
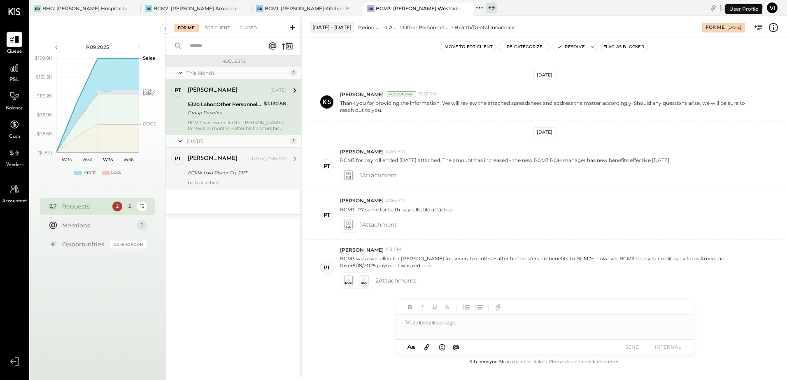
click at [210, 177] on div "BCM# paid Placer Cty PPT" at bounding box center [236, 173] width 96 height 10
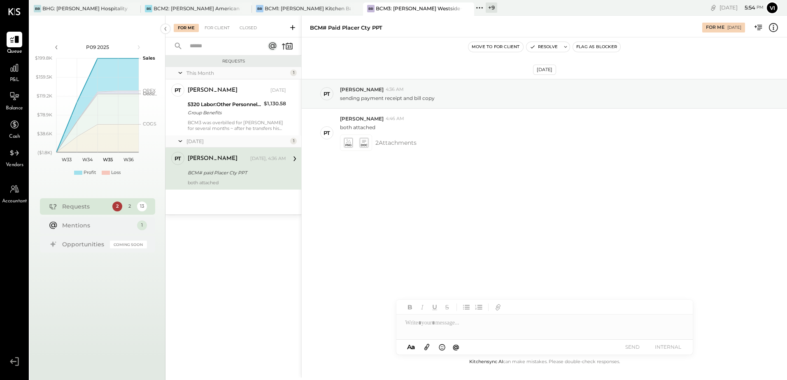
click at [479, 324] on div at bounding box center [544, 323] width 296 height 16
paste div
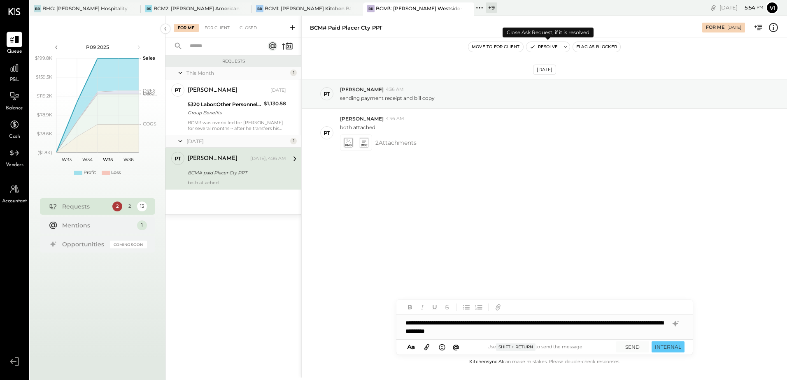
click at [565, 47] on icon at bounding box center [565, 47] width 3 height 2
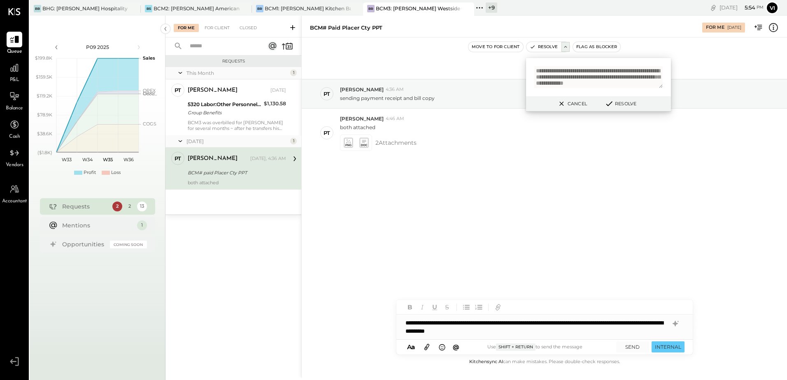
scroll to position [11, 0]
type textarea "**********"
click at [630, 347] on button "SEND" at bounding box center [632, 347] width 33 height 11
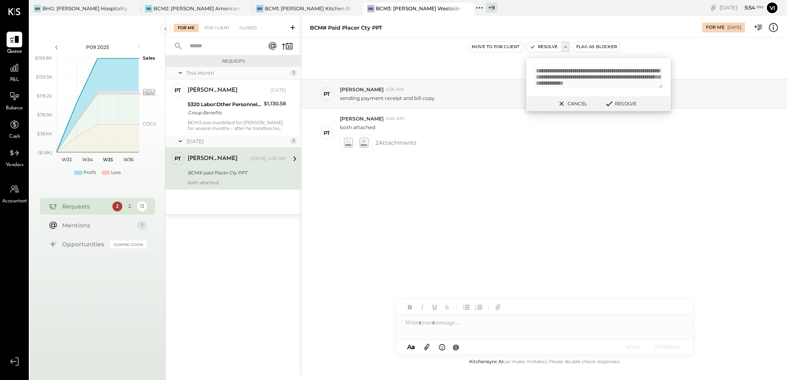
click at [614, 106] on button "Resolve" at bounding box center [620, 104] width 37 height 10
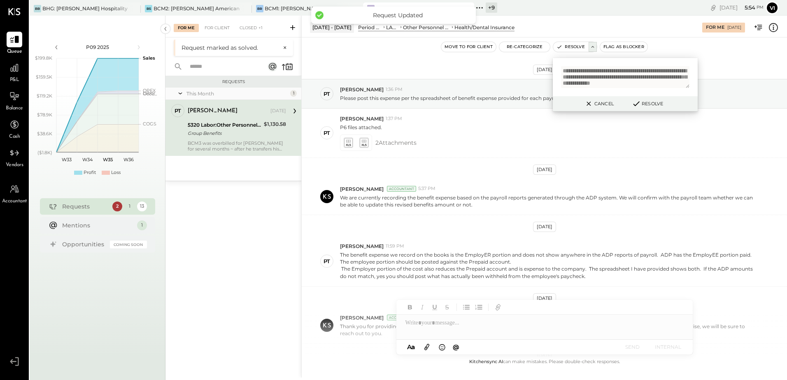
scroll to position [224, 0]
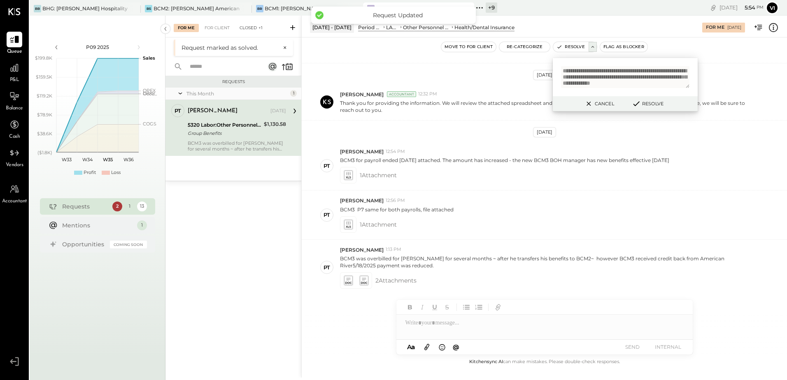
click at [243, 26] on div "Closed +1" at bounding box center [250, 28] width 31 height 8
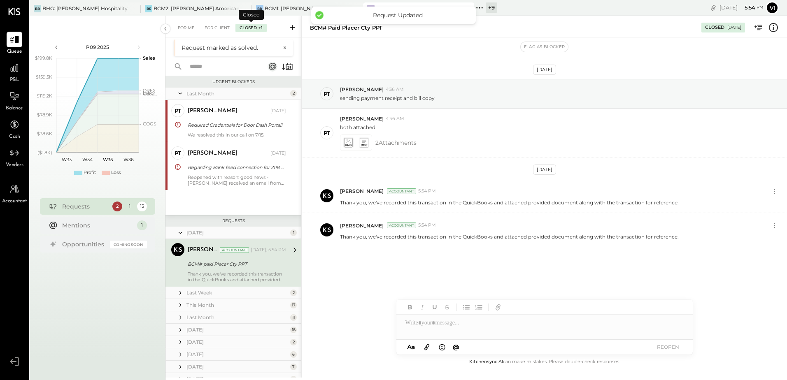
scroll to position [25, 0]
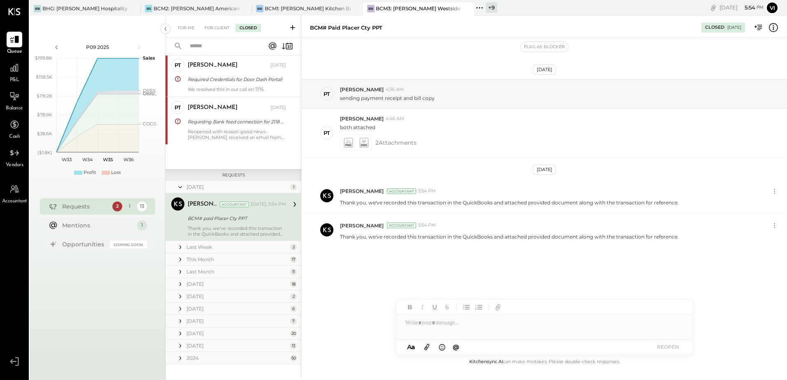
click at [187, 33] on div "For Me For Client Closed" at bounding box center [233, 27] width 136 height 22
click at [187, 30] on div "For Me" at bounding box center [186, 28] width 25 height 8
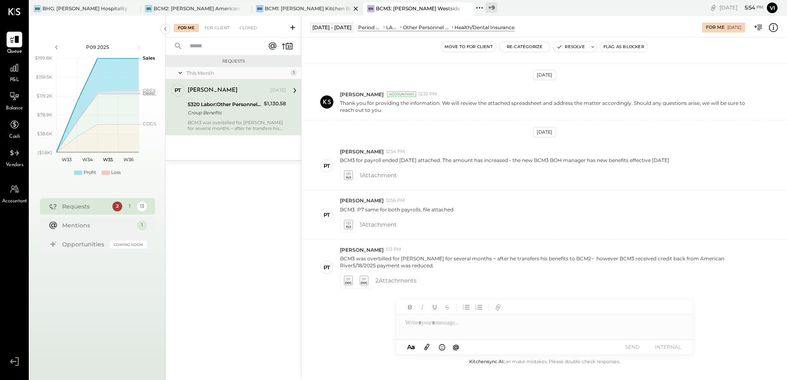
click at [312, 6] on div "BCM1: [PERSON_NAME] Kitchen Bar Market" at bounding box center [308, 8] width 86 height 7
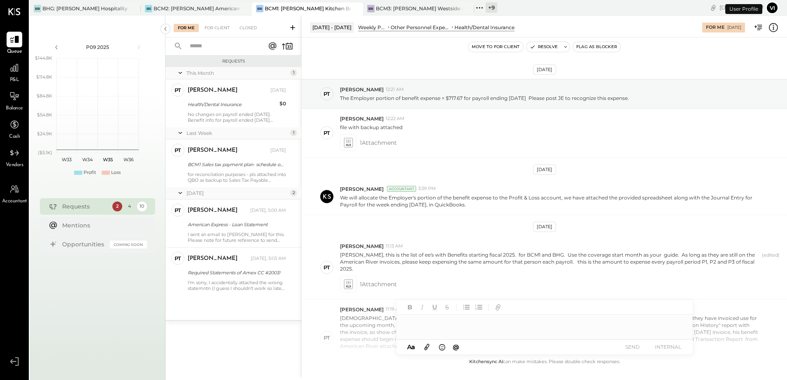
scroll to position [305, 0]
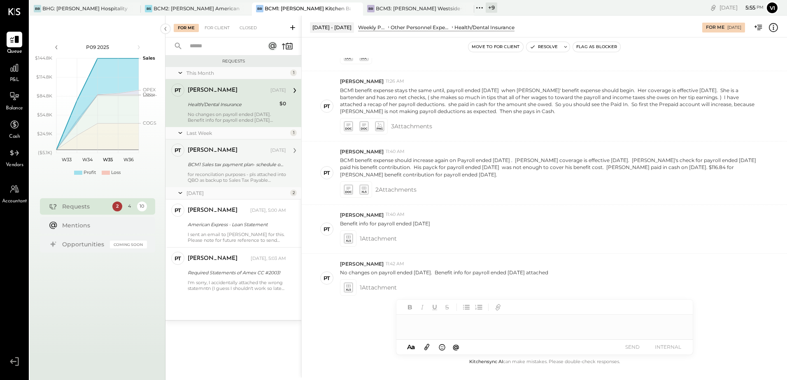
click at [214, 167] on div "BCM1 Sales tax payment plan- schedule of payments" at bounding box center [236, 165] width 96 height 8
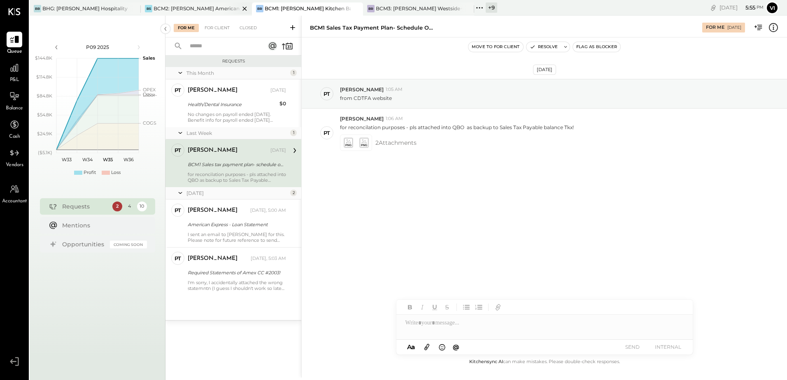
click at [204, 9] on div "BCM2: [PERSON_NAME] American Cooking" at bounding box center [197, 8] width 86 height 7
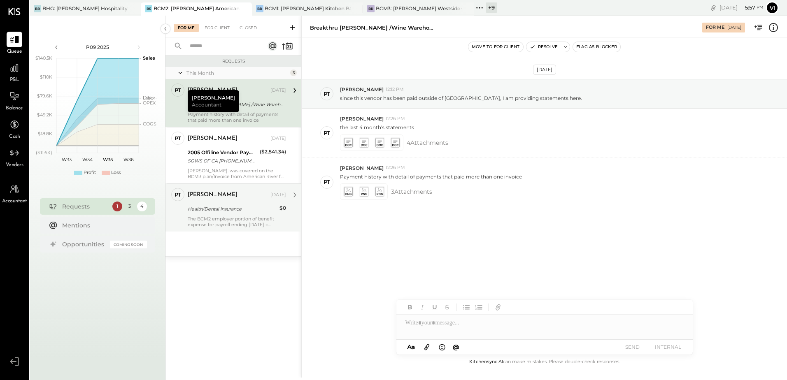
click at [234, 219] on div "The BCM2 employer portion of benefit expense for payroll ending [DATE] = $428.5…" at bounding box center [237, 222] width 98 height 12
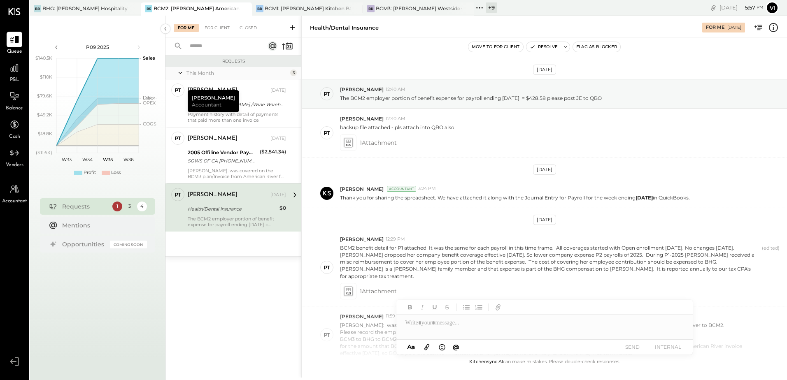
scroll to position [380, 0]
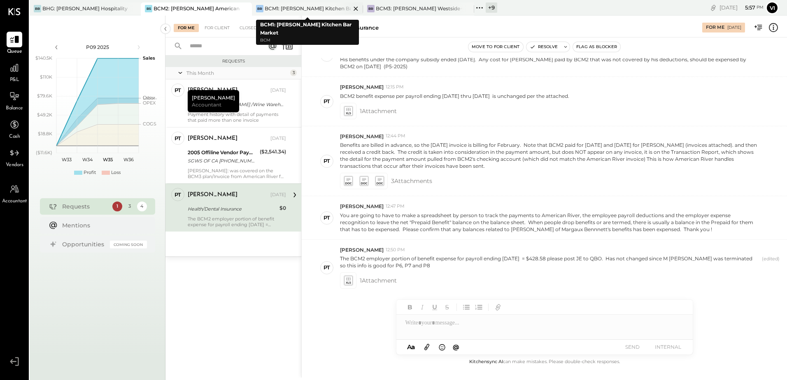
click at [301, 11] on div "BCM1: [PERSON_NAME] Kitchen Bar Market" at bounding box center [308, 8] width 86 height 7
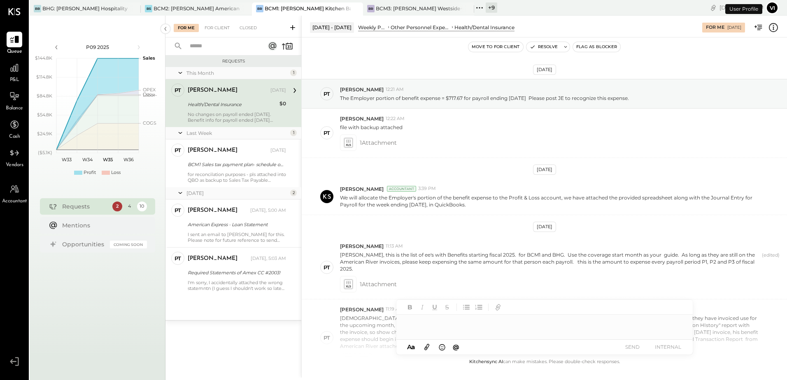
scroll to position [305, 0]
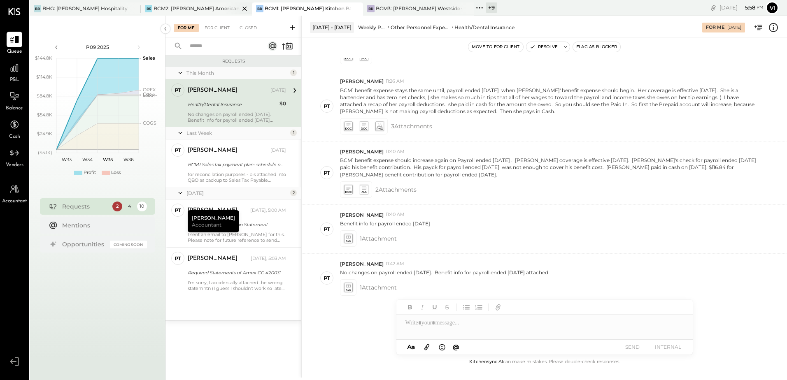
click at [191, 14] on div "BS BCM2: [PERSON_NAME] American Cooking" at bounding box center [196, 8] width 111 height 13
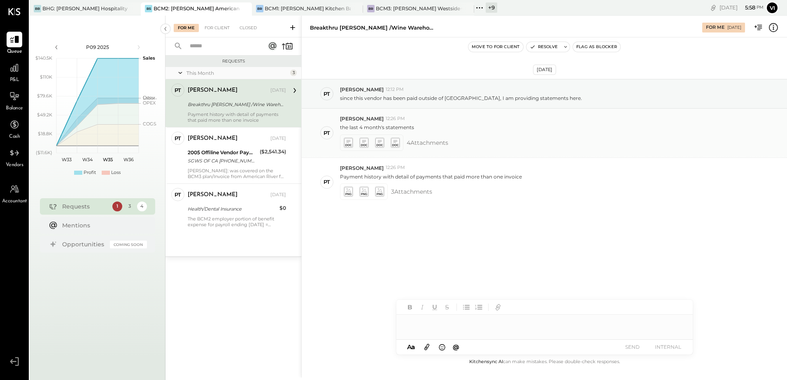
click at [395, 139] on icon at bounding box center [395, 142] width 9 height 9
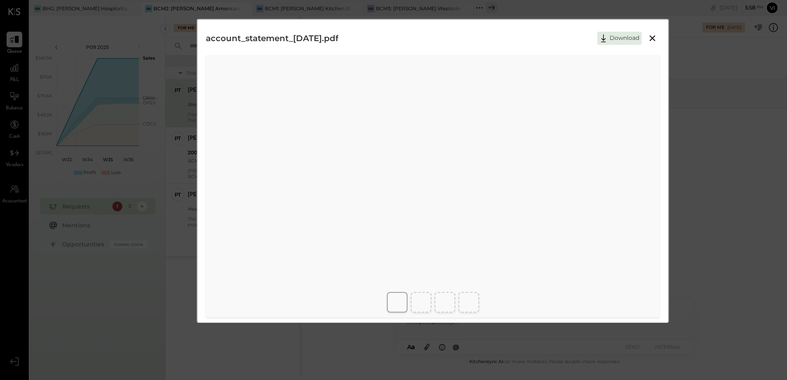
click at [650, 37] on icon at bounding box center [653, 38] width 6 height 6
